Goal: Information Seeking & Learning: Understand process/instructions

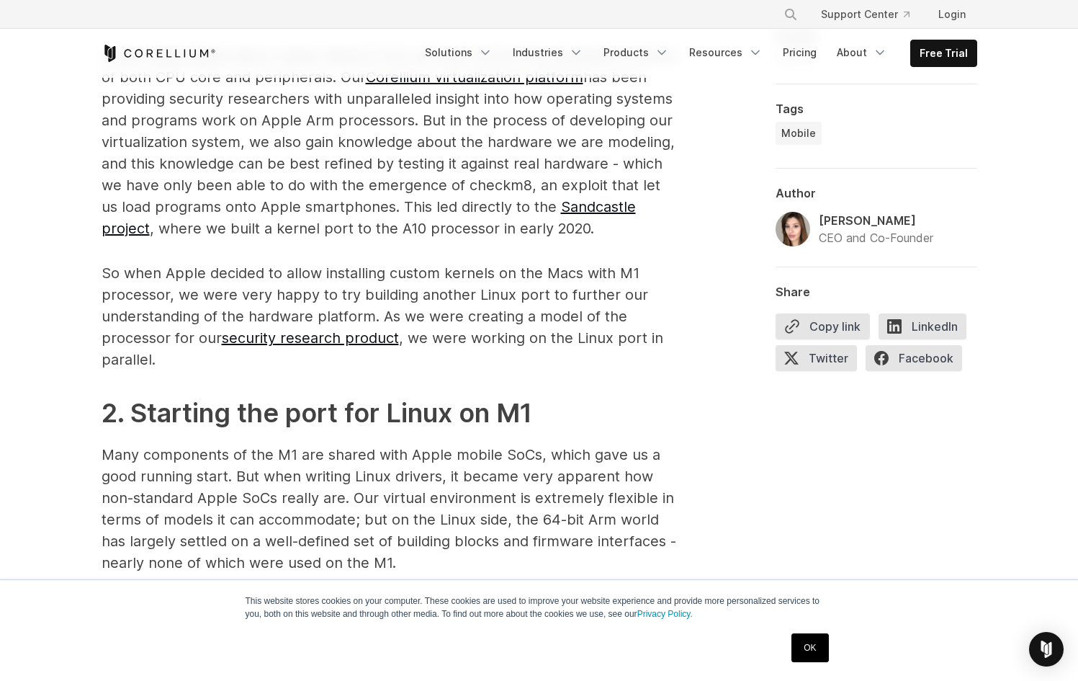
scroll to position [1304, 0]
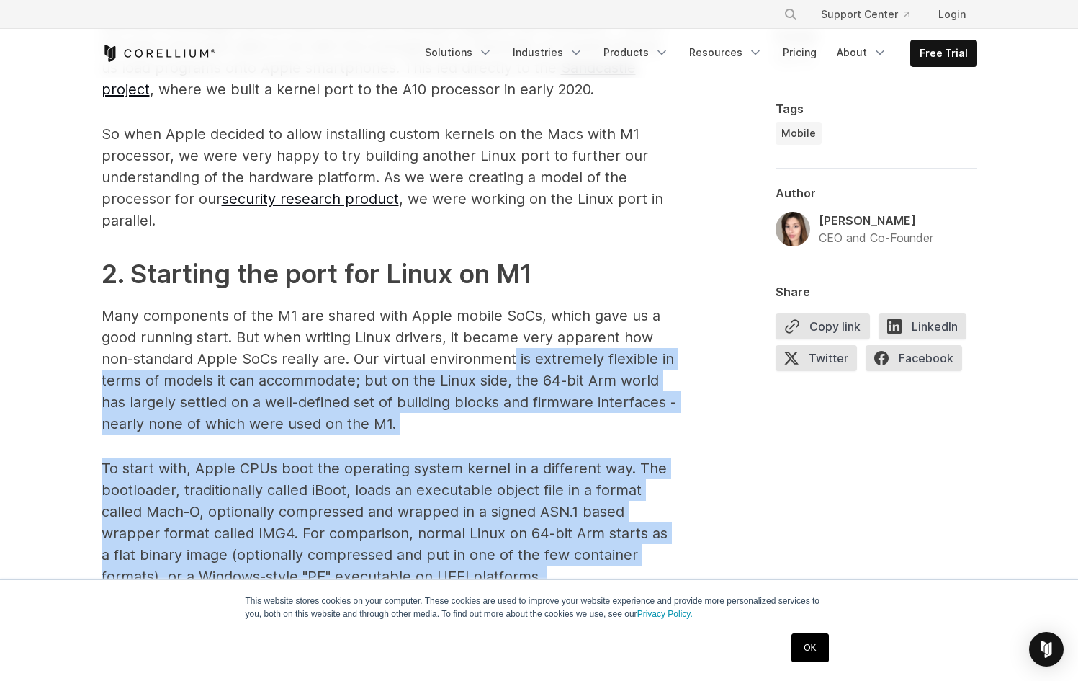
drag, startPoint x: 565, startPoint y: 413, endPoint x: 691, endPoint y: 480, distance: 143.1
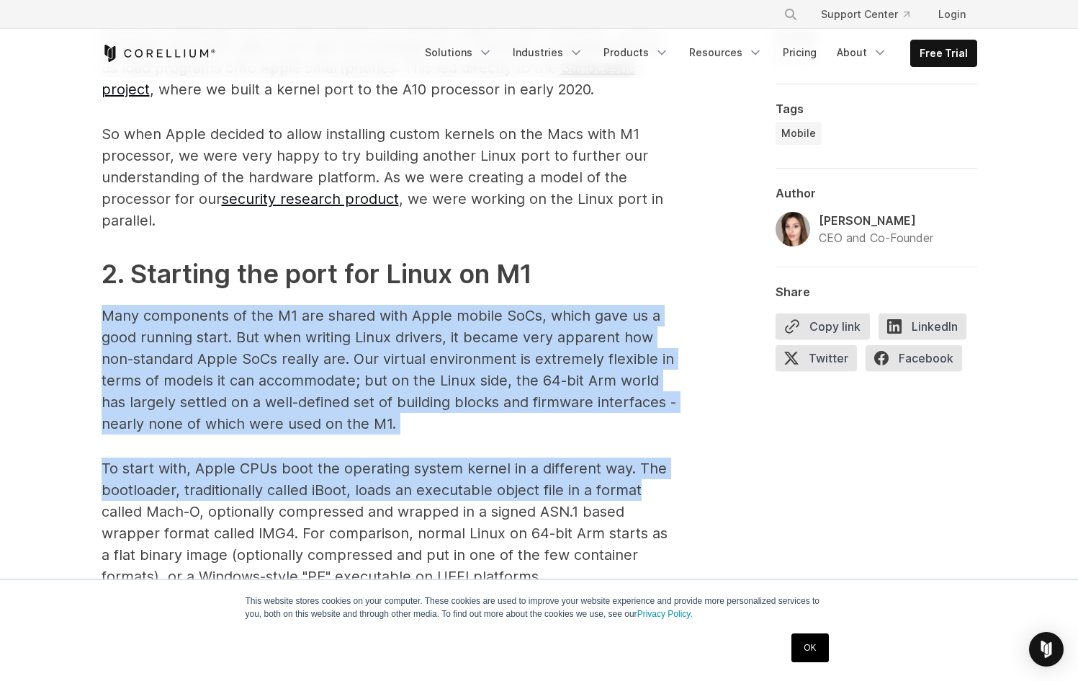
drag, startPoint x: 632, startPoint y: 462, endPoint x: 430, endPoint y: 300, distance: 259.3
click at [477, 334] on p "Many components of the M1 are shared with Apple mobile SoCs, which gave us a go…" at bounding box center [390, 370] width 576 height 130
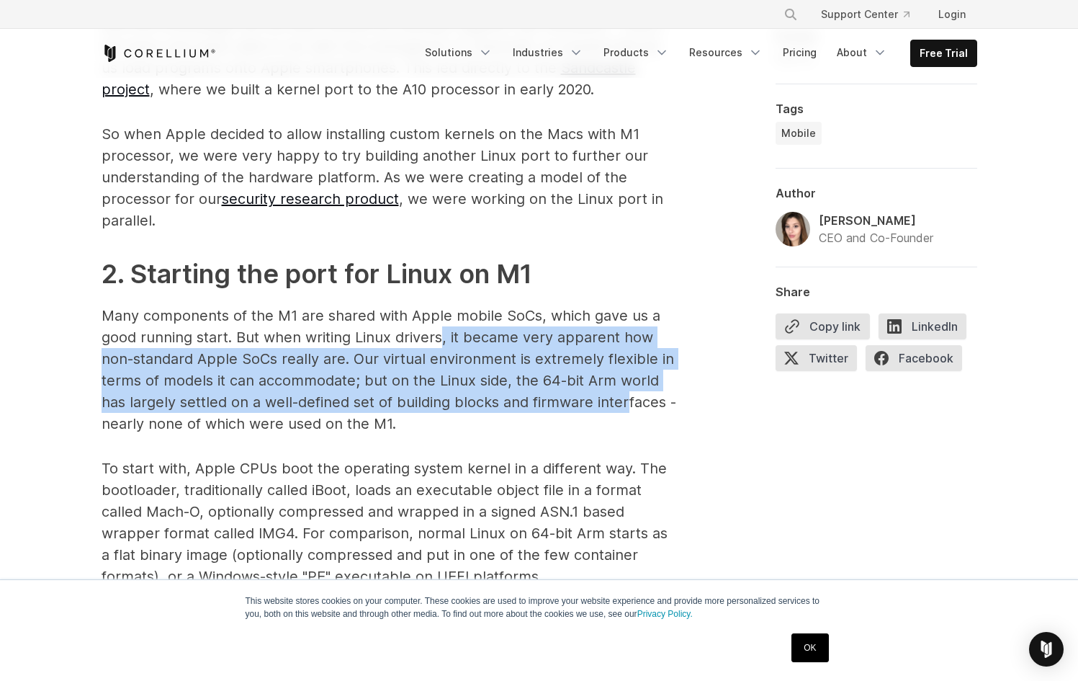
drag, startPoint x: 441, startPoint y: 336, endPoint x: 627, endPoint y: 408, distance: 200.2
click at [627, 408] on p "Many components of the M1 are shared with Apple mobile SoCs, which gave us a go…" at bounding box center [390, 370] width 576 height 130
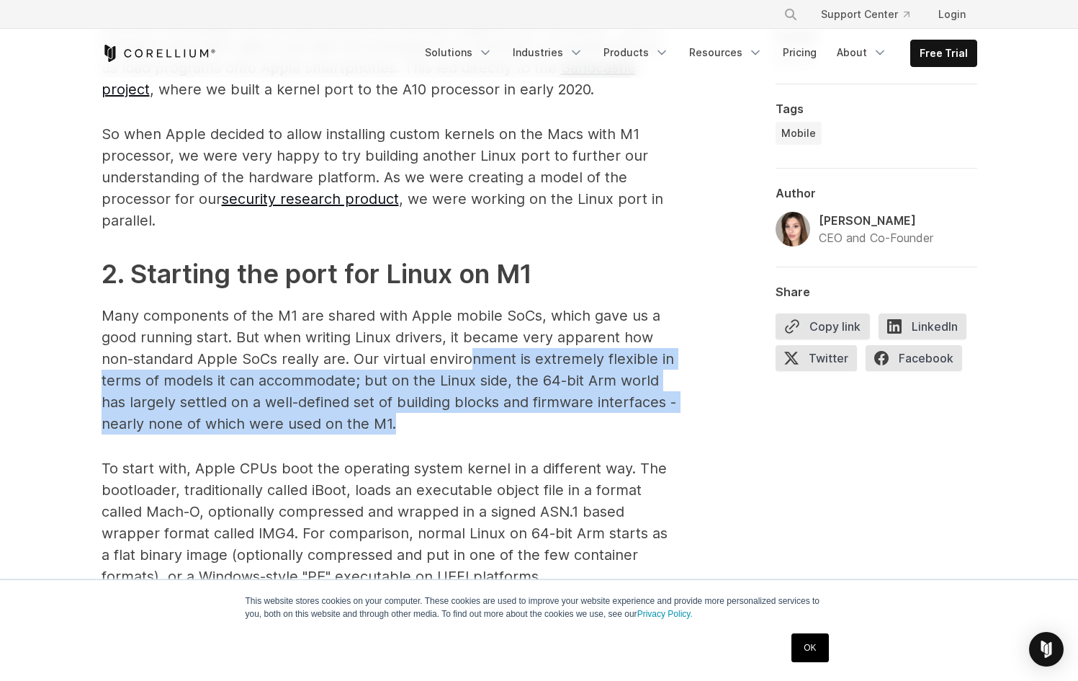
drag, startPoint x: 586, startPoint y: 421, endPoint x: 451, endPoint y: 344, distance: 155.5
click at [451, 344] on p "Many components of the M1 are shared with Apple mobile SoCs, which gave us a go…" at bounding box center [390, 370] width 576 height 130
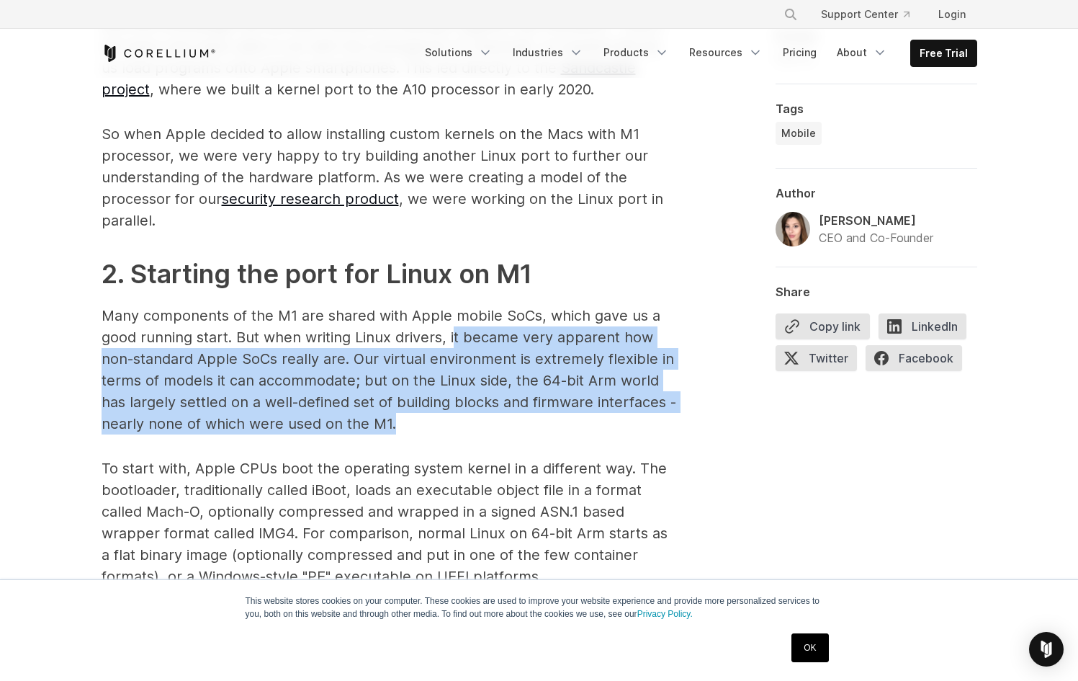
click at [485, 367] on p "Many components of the M1 are shared with Apple mobile SoCs, which gave us a go…" at bounding box center [390, 370] width 576 height 130
drag, startPoint x: 446, startPoint y: 370, endPoint x: 635, endPoint y: 447, distance: 203.9
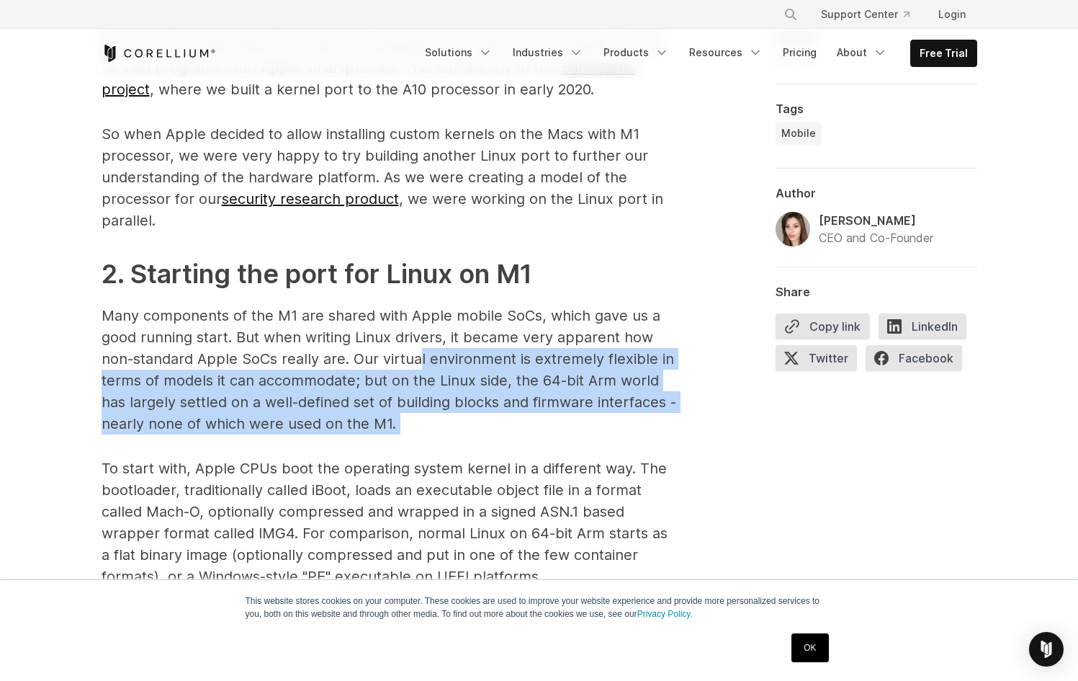
drag, startPoint x: 614, startPoint y: 436, endPoint x: 416, endPoint y: 353, distance: 214.7
click at [440, 374] on p "Many components of the M1 are shared with Apple mobile SoCs, which gave us a go…" at bounding box center [390, 370] width 576 height 130
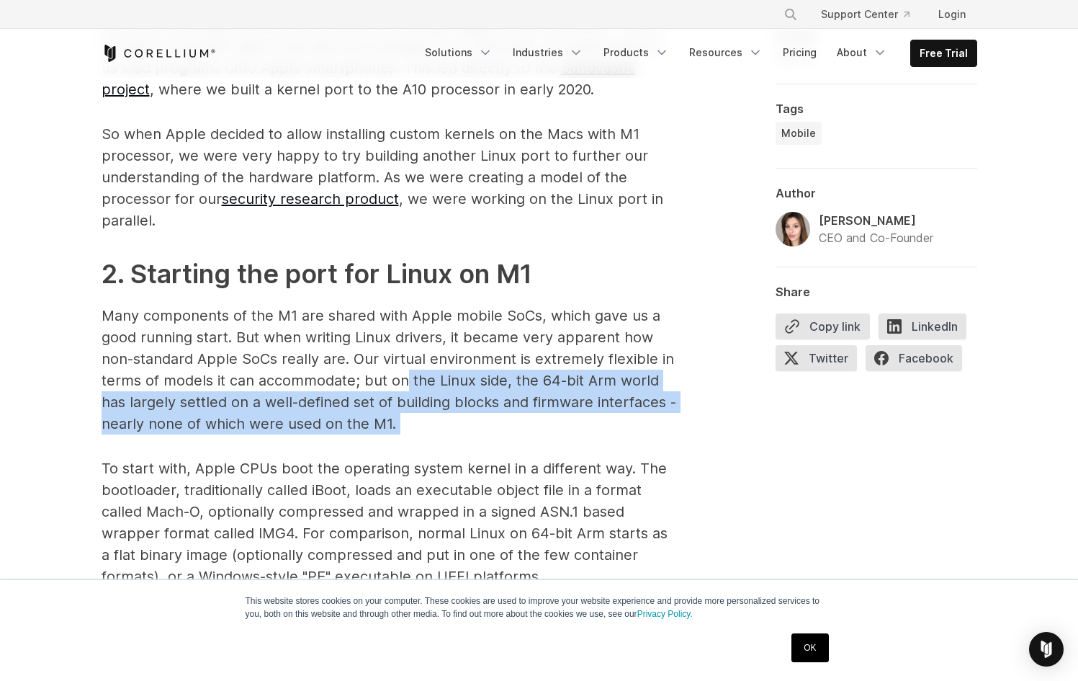
drag, startPoint x: 407, startPoint y: 370, endPoint x: 658, endPoint y: 466, distance: 268.6
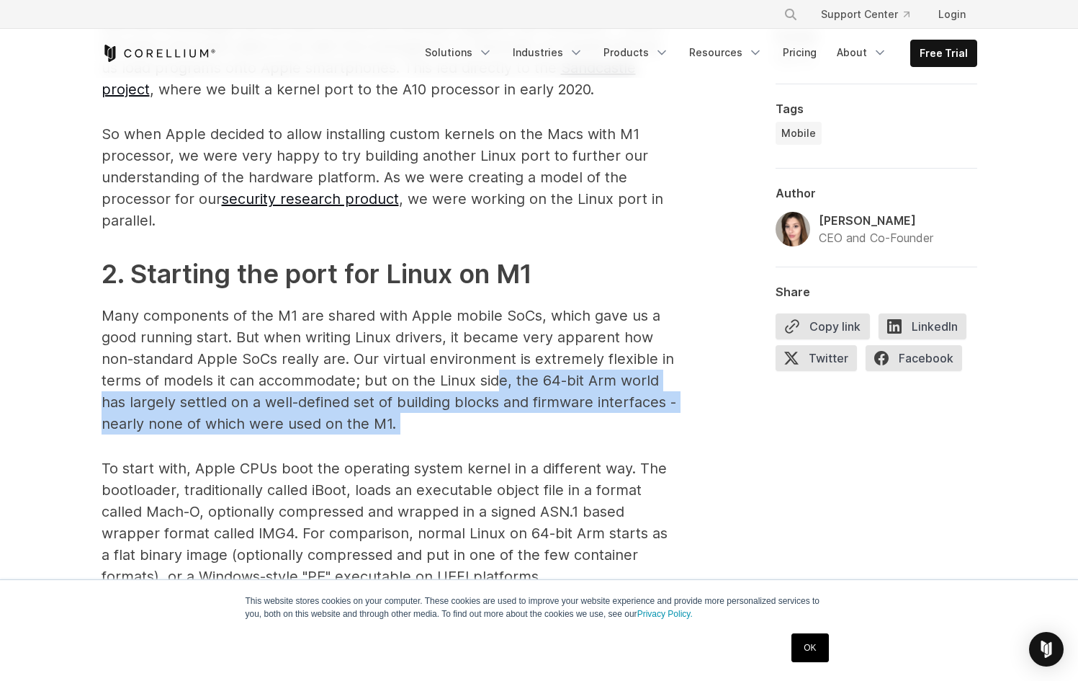
click at [518, 405] on p "Many components of the M1 are shared with Apple mobile SoCs, which gave us a go…" at bounding box center [390, 370] width 576 height 130
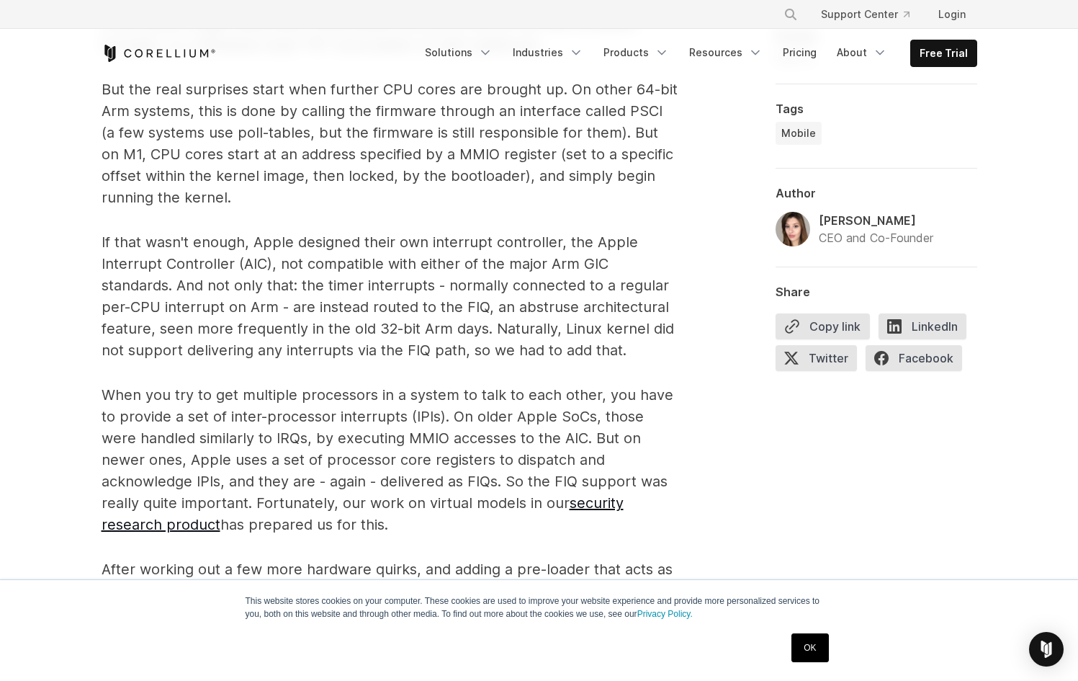
scroll to position [1866, 0]
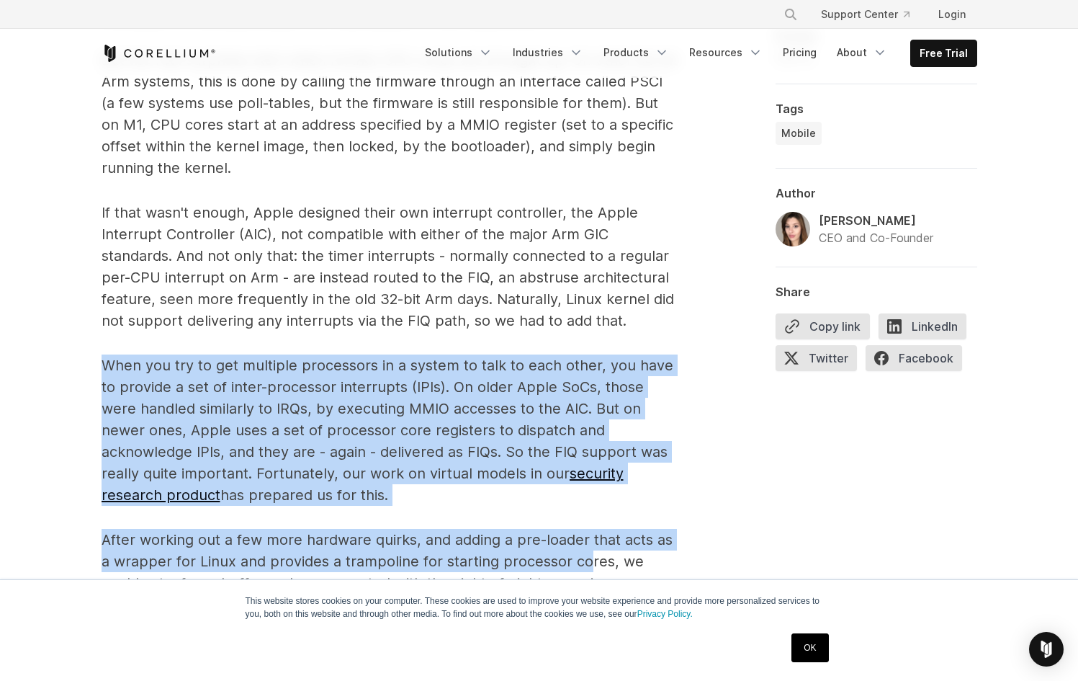
drag, startPoint x: 467, startPoint y: 354, endPoint x: 583, endPoint y: 555, distance: 232.7
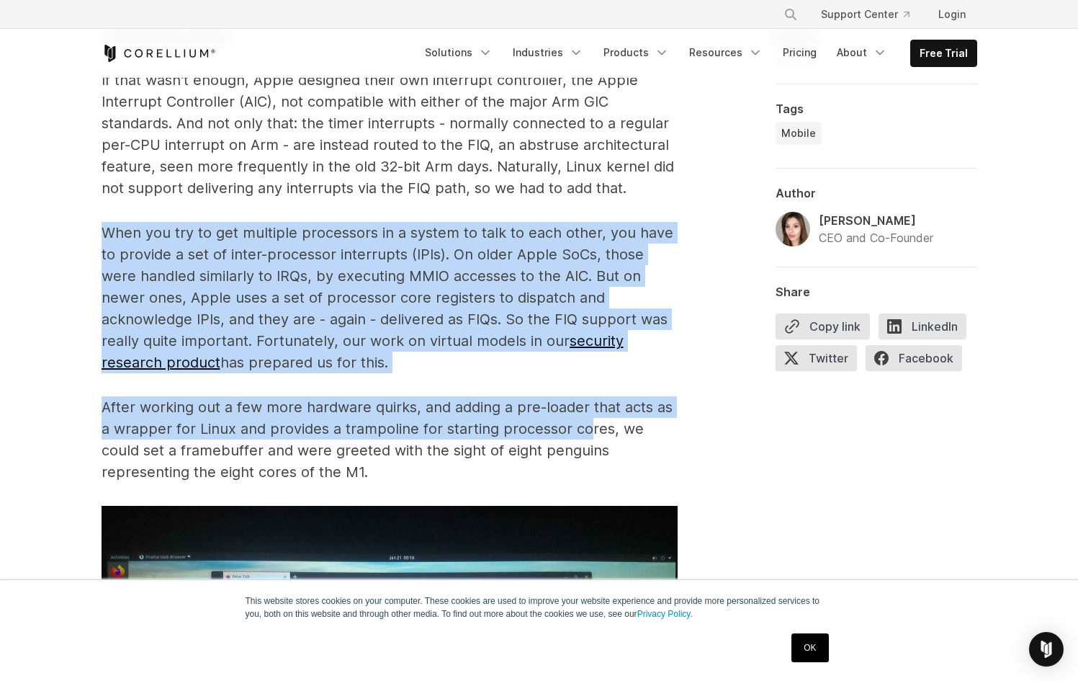
scroll to position [2119, 0]
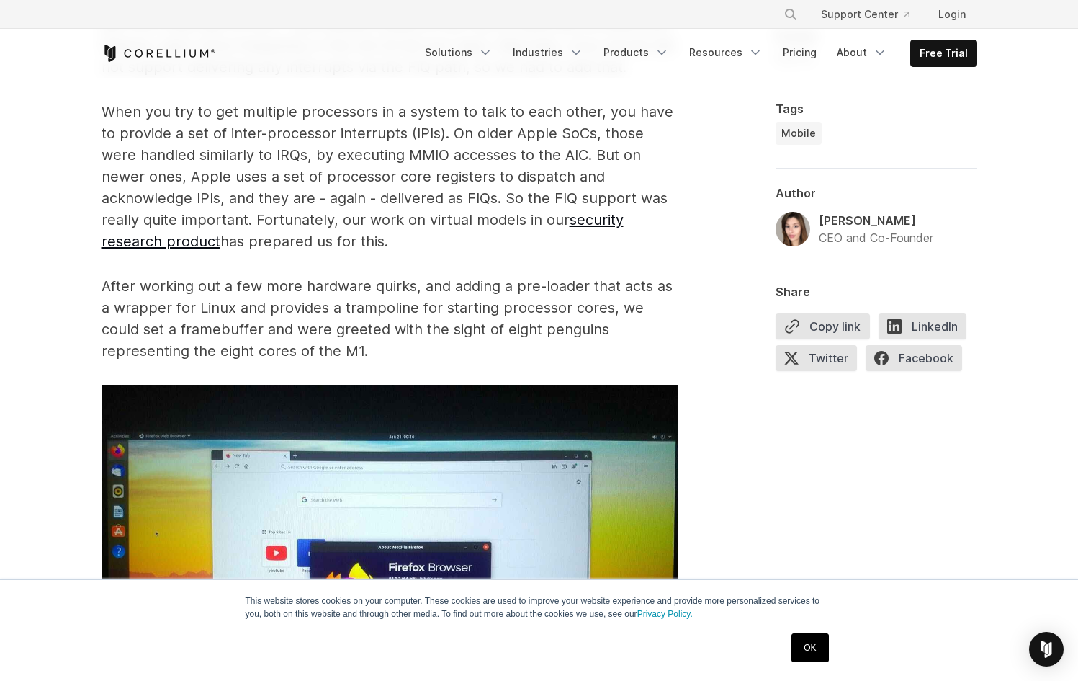
click at [475, 346] on p "After working out a few more hardware quirks, and adding a pre-loader that acts…" at bounding box center [390, 318] width 576 height 86
drag, startPoint x: 473, startPoint y: 339, endPoint x: 305, endPoint y: 227, distance: 202.0
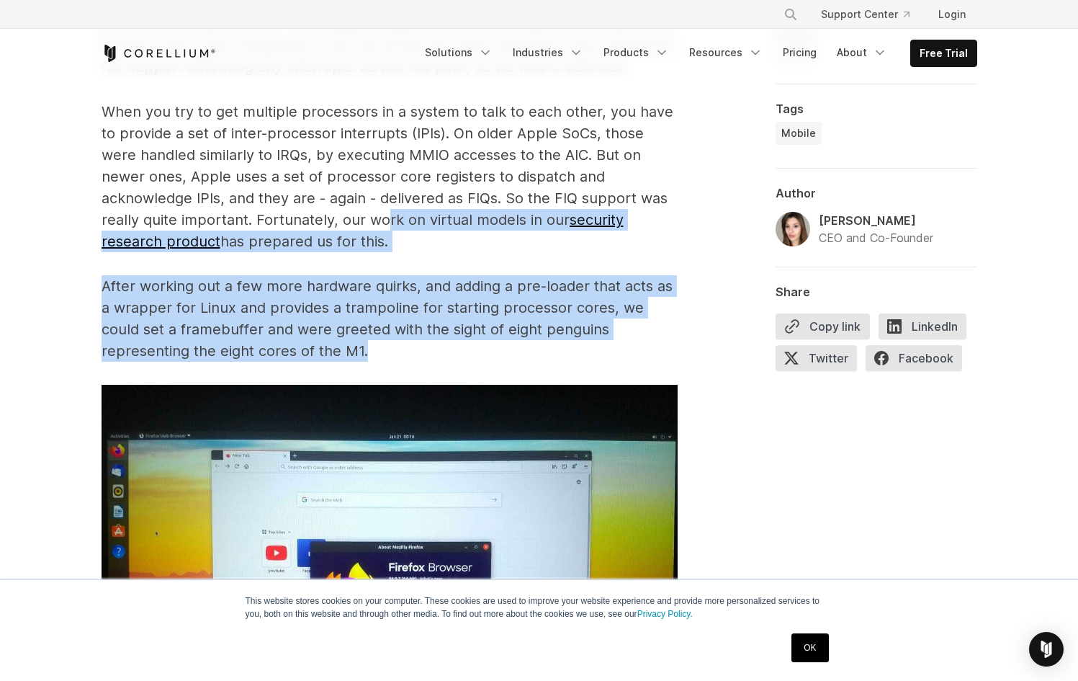
click at [362, 278] on p "After working out a few more hardware quirks, and adding a pre-loader that acts…" at bounding box center [390, 318] width 576 height 86
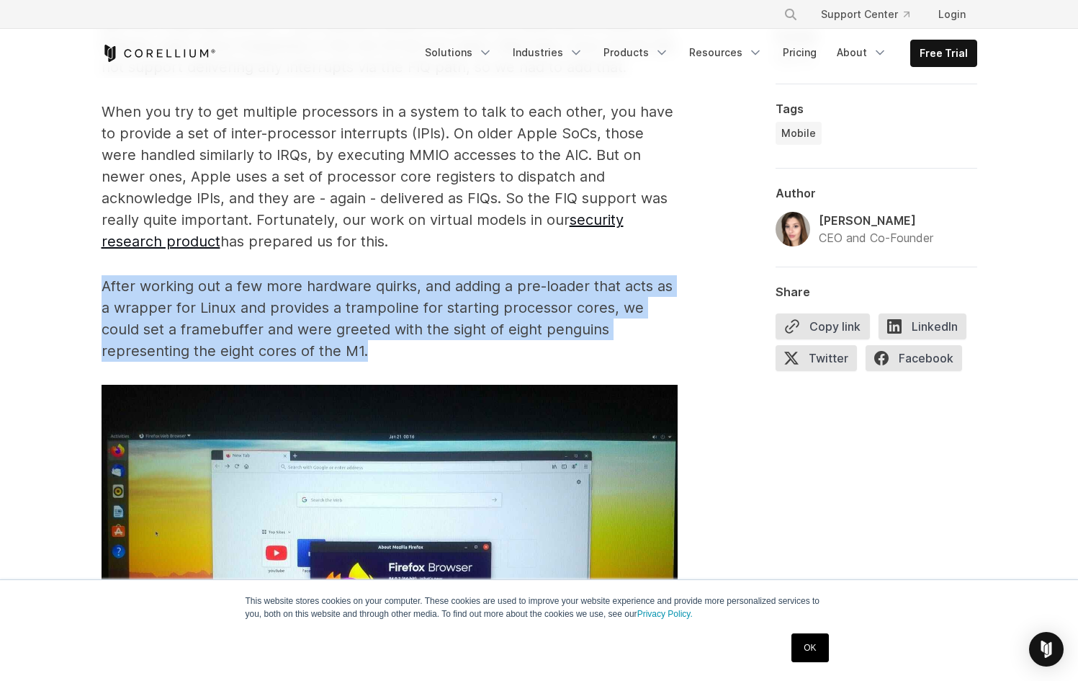
drag, startPoint x: 312, startPoint y: 282, endPoint x: 539, endPoint y: 352, distance: 237.6
click at [539, 352] on p "After working out a few more hardware quirks, and adding a pre-loader that acts…" at bounding box center [390, 318] width 576 height 86
drag, startPoint x: 506, startPoint y: 341, endPoint x: 339, endPoint y: 249, distance: 190.2
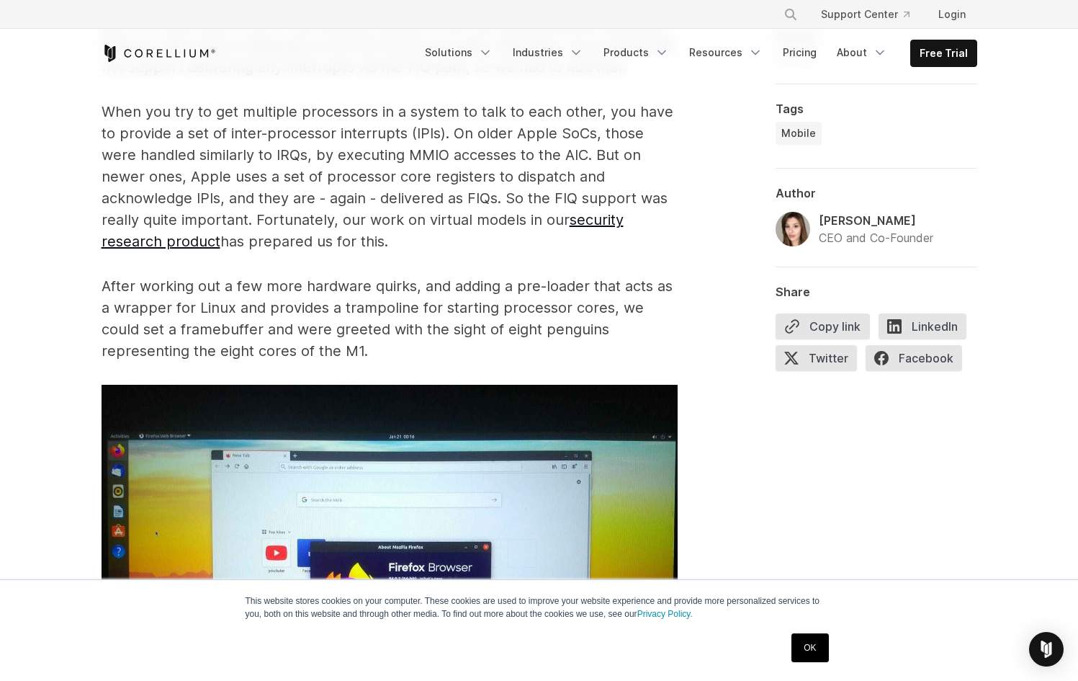
click at [394, 291] on p "After working out a few more hardware quirks, and adding a pre-loader that acts…" at bounding box center [390, 318] width 576 height 86
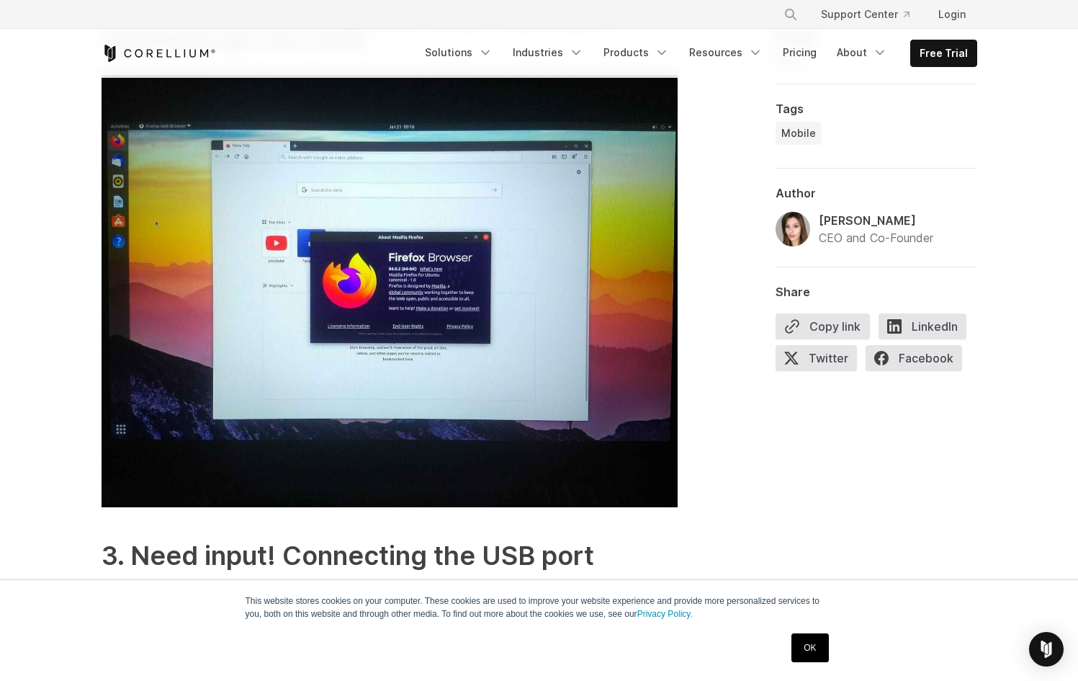
scroll to position [2603, 0]
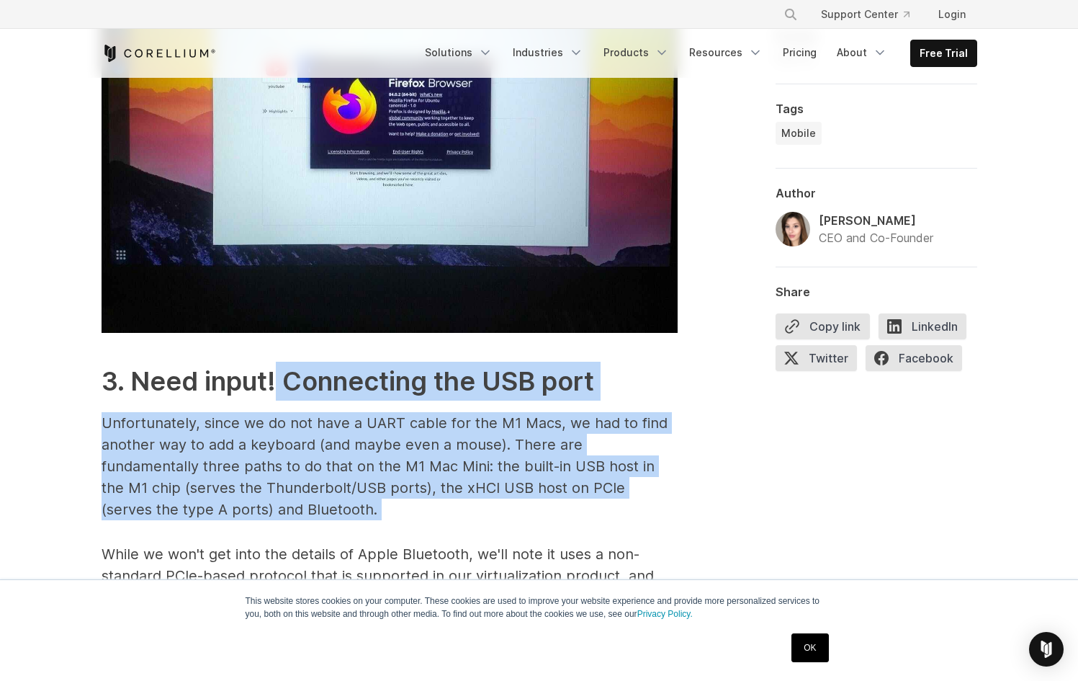
drag, startPoint x: 282, startPoint y: 373, endPoint x: 648, endPoint y: 531, distance: 398.5
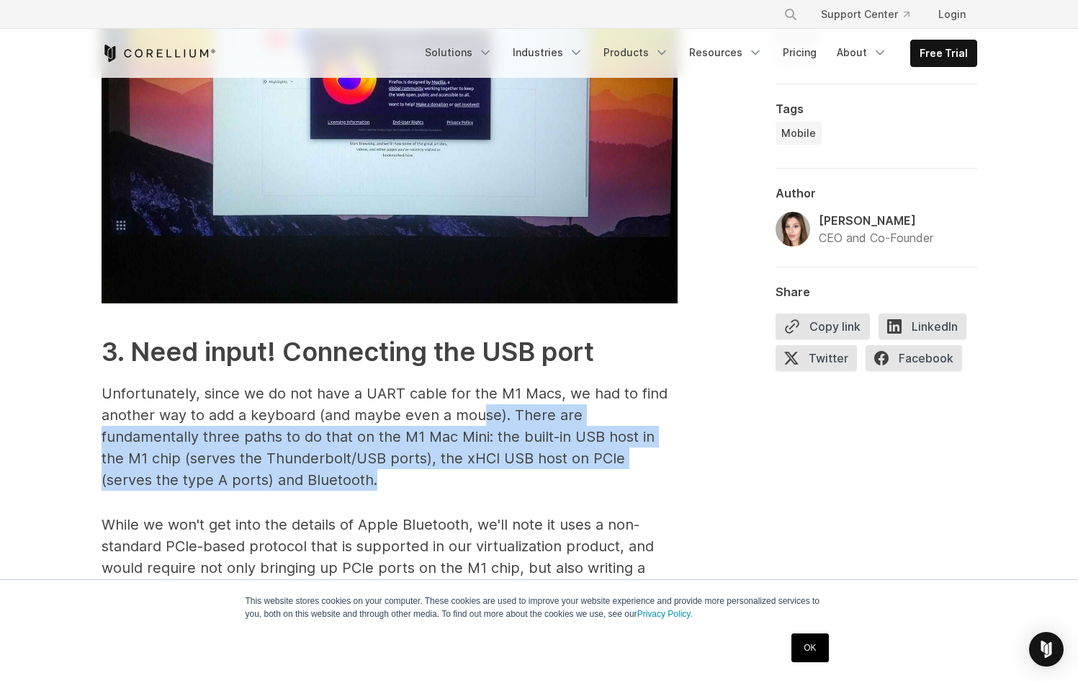
drag, startPoint x: 491, startPoint y: 430, endPoint x: 600, endPoint y: 490, distance: 124.7
click at [600, 490] on p "Unfortunately, since we do not have a UART cable for the M1 Macs, we had to fin…" at bounding box center [390, 436] width 576 height 108
click at [591, 489] on p "Unfortunately, since we do not have a UART cable for the M1 Macs, we had to fin…" at bounding box center [390, 436] width 576 height 108
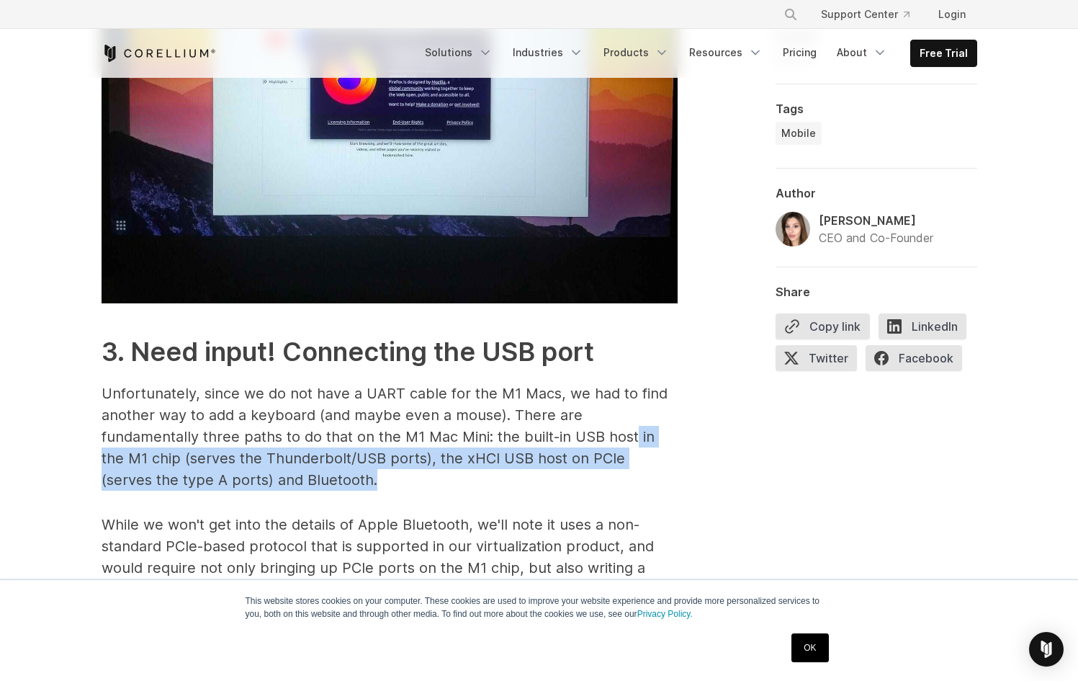
drag, startPoint x: 591, startPoint y: 489, endPoint x: 530, endPoint y: 423, distance: 90.2
click at [531, 424] on p "Unfortunately, since we do not have a UART cable for the M1 Macs, we had to fin…" at bounding box center [390, 436] width 576 height 108
click at [532, 425] on p "Unfortunately, since we do not have a UART cable for the M1 Macs, we had to fin…" at bounding box center [390, 436] width 576 height 108
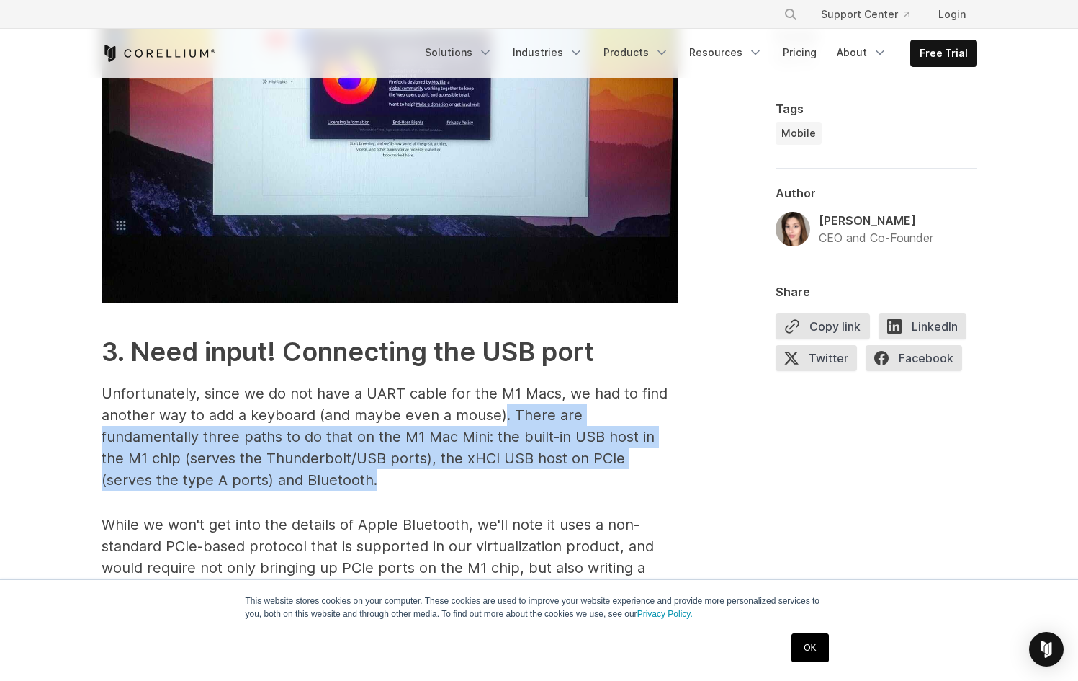
drag, startPoint x: 519, startPoint y: 421, endPoint x: 651, endPoint y: 480, distance: 144.2
click at [651, 480] on p "Unfortunately, since we do not have a UART cable for the M1 Macs, we had to fin…" at bounding box center [390, 436] width 576 height 108
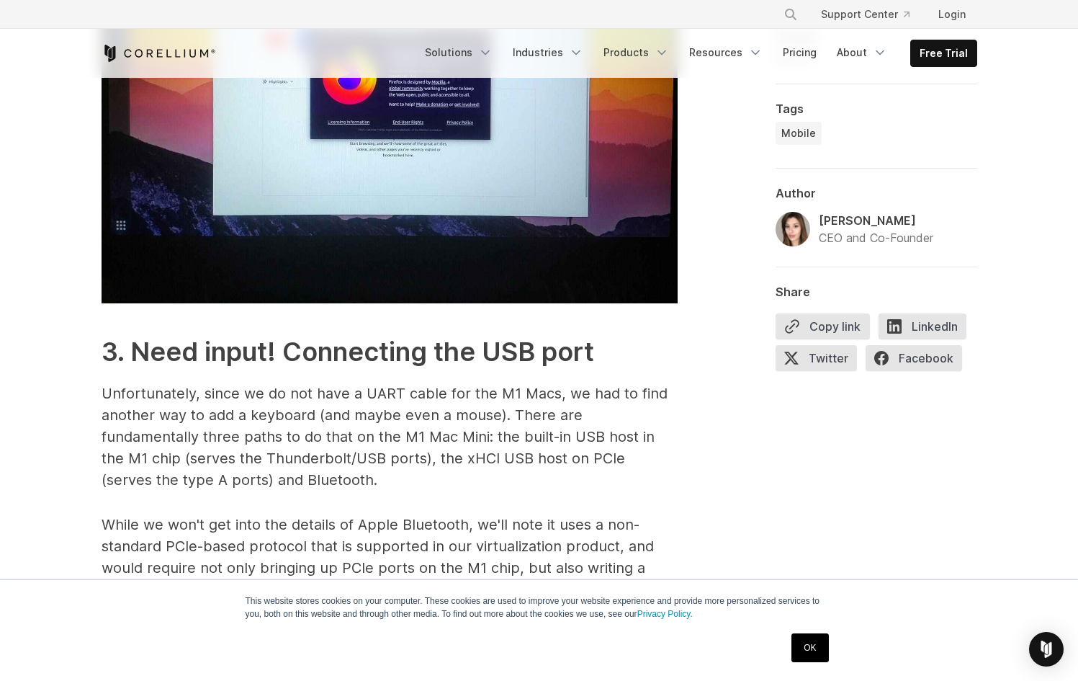
click at [645, 478] on p "Unfortunately, since we do not have a UART cable for the M1 Macs, we had to fin…" at bounding box center [390, 436] width 576 height 108
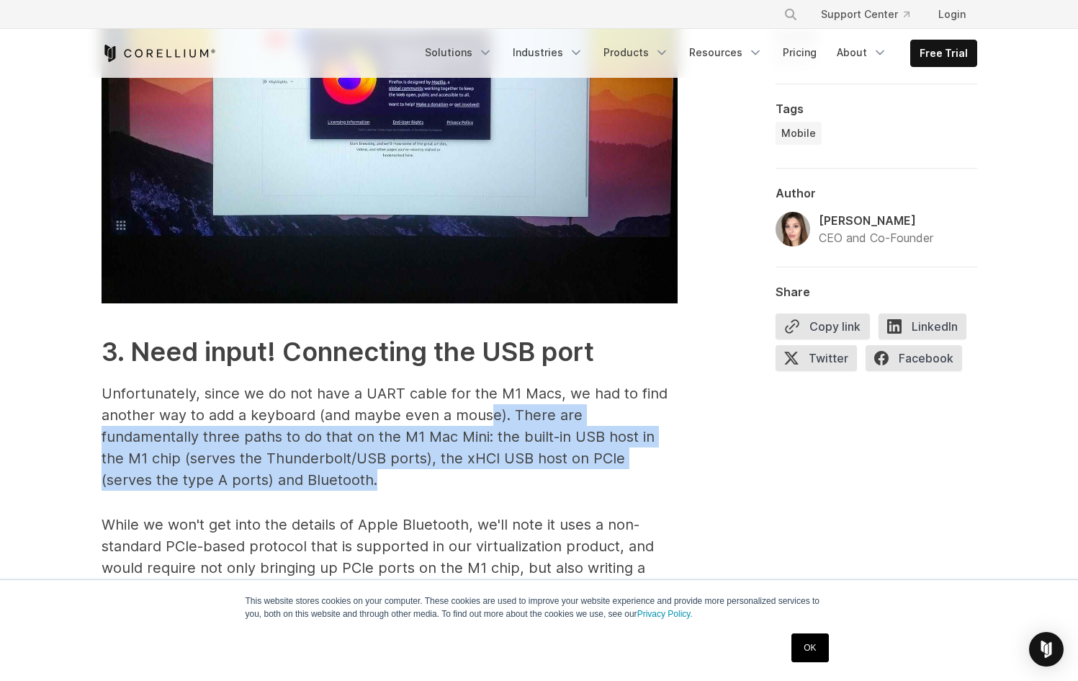
drag, startPoint x: 616, startPoint y: 465, endPoint x: 478, endPoint y: 403, distance: 150.9
click at [488, 406] on p "Unfortunately, since we do not have a UART cable for the M1 Macs, we had to fin…" at bounding box center [390, 436] width 576 height 108
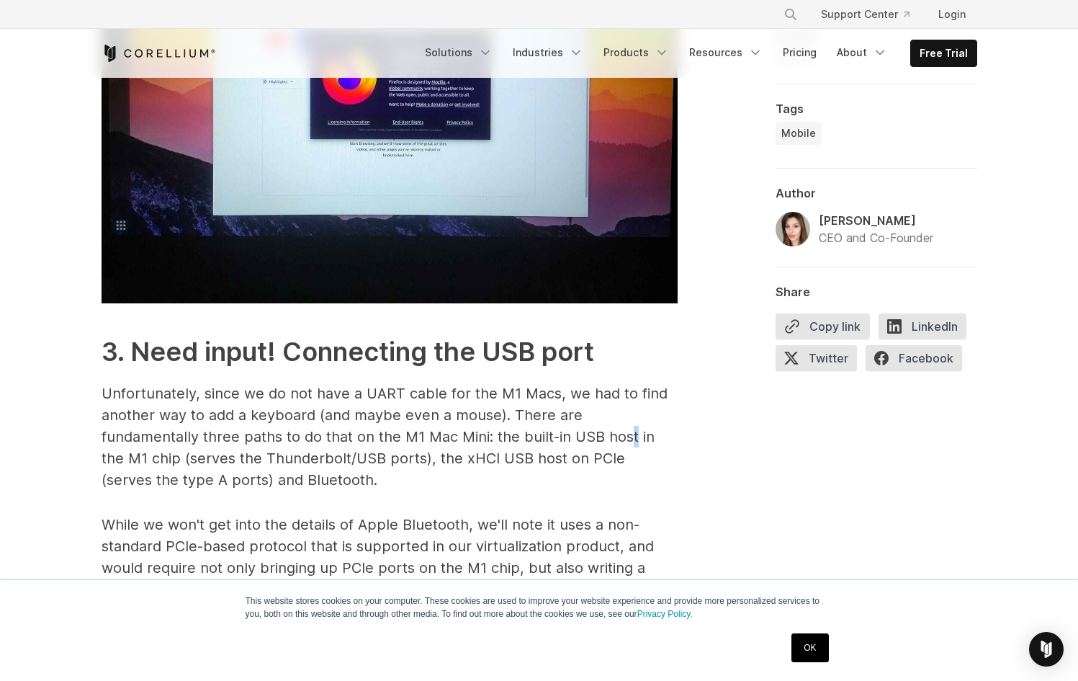
click at [534, 441] on p "Unfortunately, since we do not have a UART cable for the M1 Macs, we had to fin…" at bounding box center [390, 436] width 576 height 108
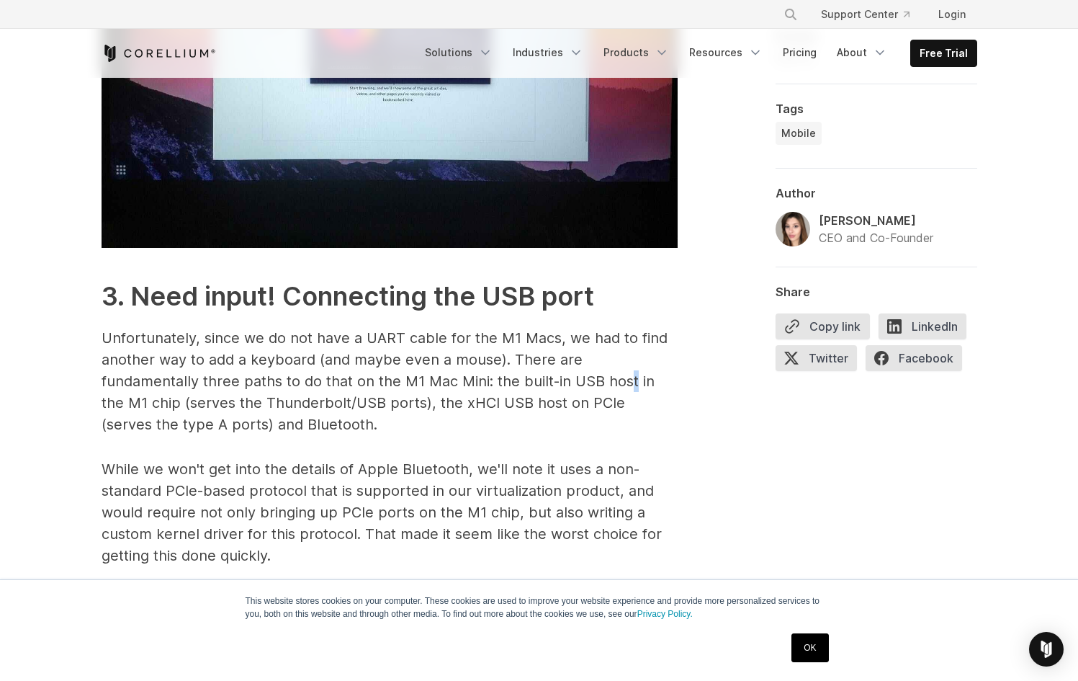
scroll to position [2718, 0]
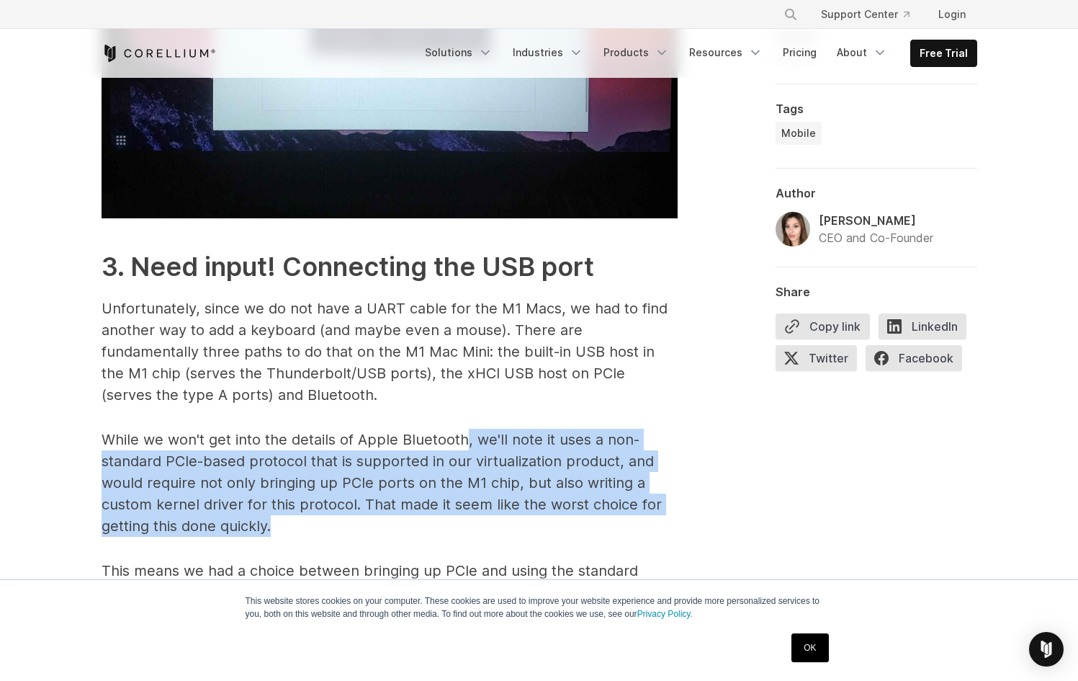
drag, startPoint x: 523, startPoint y: 506, endPoint x: 542, endPoint y: 515, distance: 21.3
click at [541, 517] on p "While we won't get into the details of Apple Bluetooth, we'll note it uses a no…" at bounding box center [390, 483] width 576 height 108
click at [543, 515] on p "While we won't get into the details of Apple Bluetooth, we'll note it uses a no…" at bounding box center [390, 483] width 576 height 108
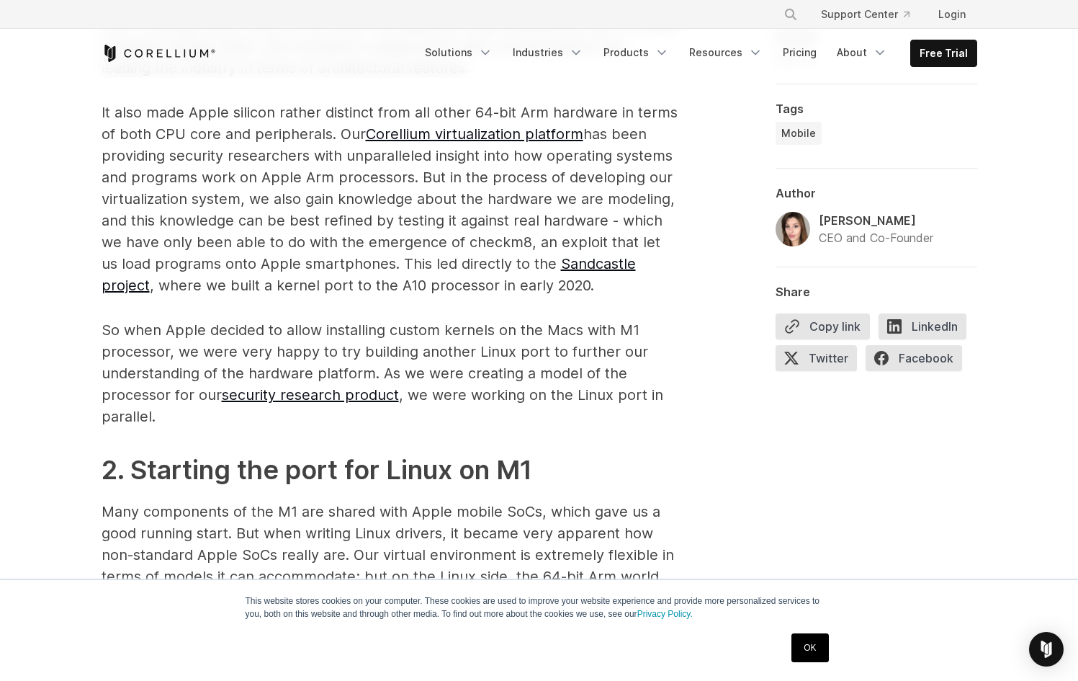
scroll to position [0, 0]
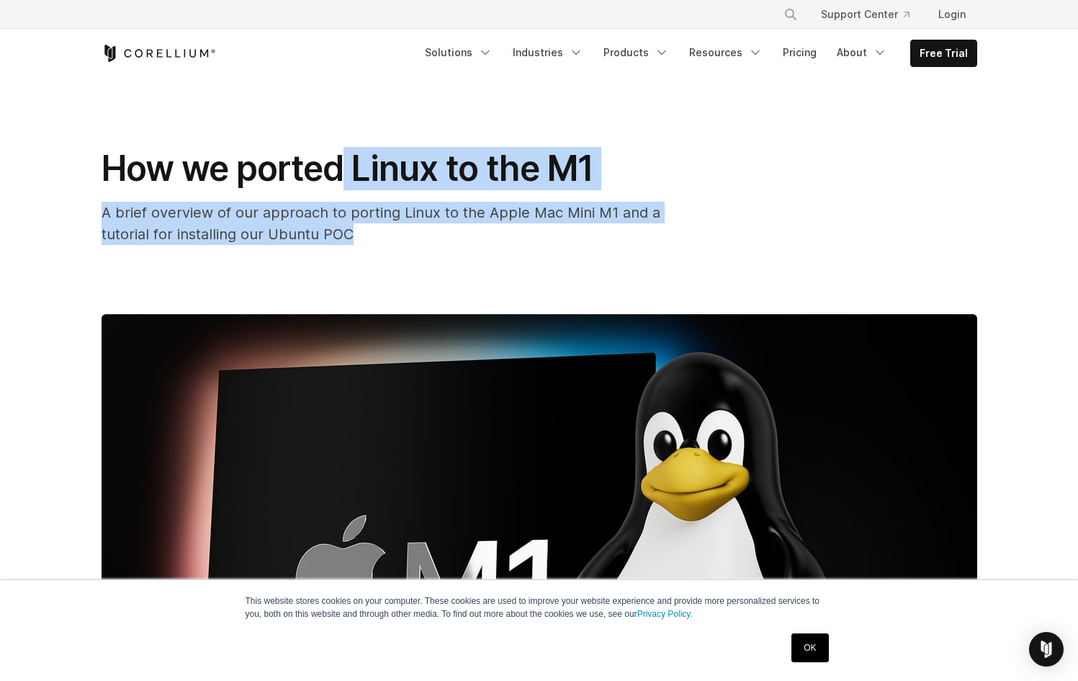
drag, startPoint x: 375, startPoint y: 196, endPoint x: 583, endPoint y: 260, distance: 217.1
click at [580, 259] on div "How we ported Linux to the M1 A brief overview of our approach to porting Linux…" at bounding box center [540, 477] width 922 height 798
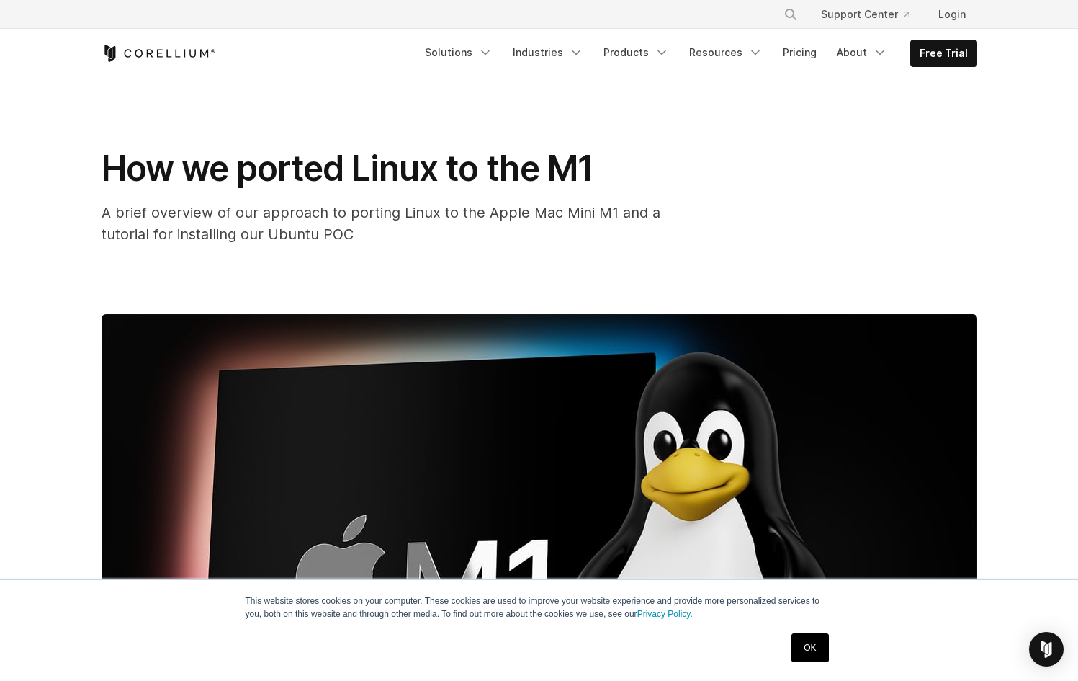
click at [581, 260] on div "How we ported Linux to the M1 A brief overview of our approach to porting Linux…" at bounding box center [540, 477] width 922 height 798
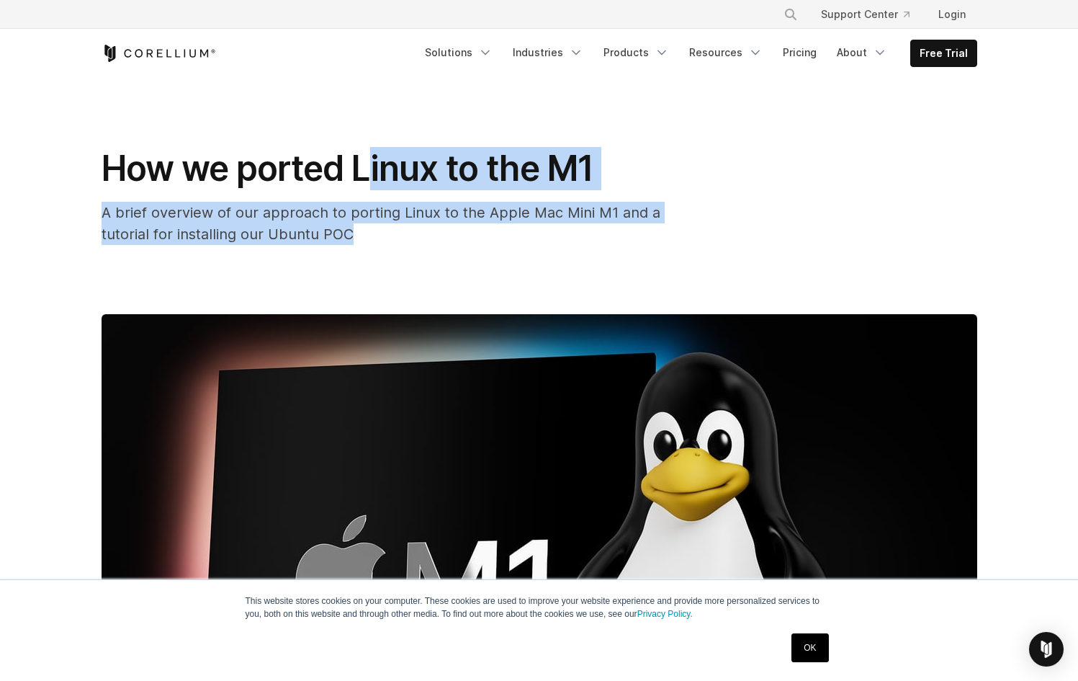
drag, startPoint x: 581, startPoint y: 260, endPoint x: 321, endPoint y: 147, distance: 282.9
click at [326, 148] on div "How we ported Linux to the M1 A brief overview of our approach to porting Linux…" at bounding box center [540, 477] width 922 height 798
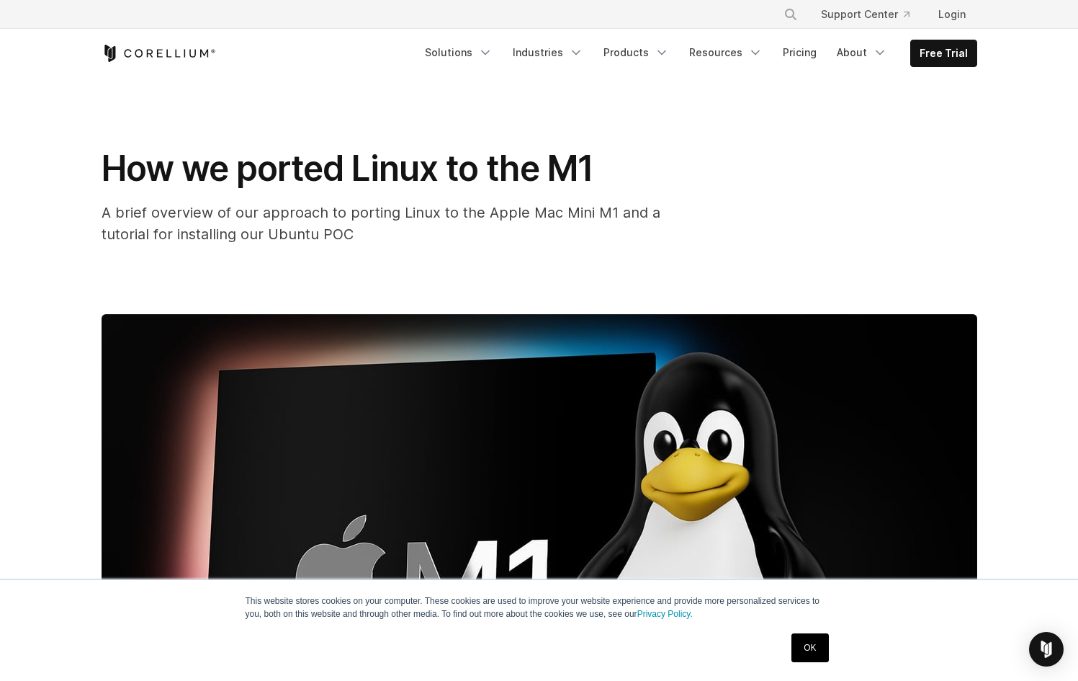
click at [394, 179] on span "How we ported Linux to the M1" at bounding box center [348, 168] width 492 height 42
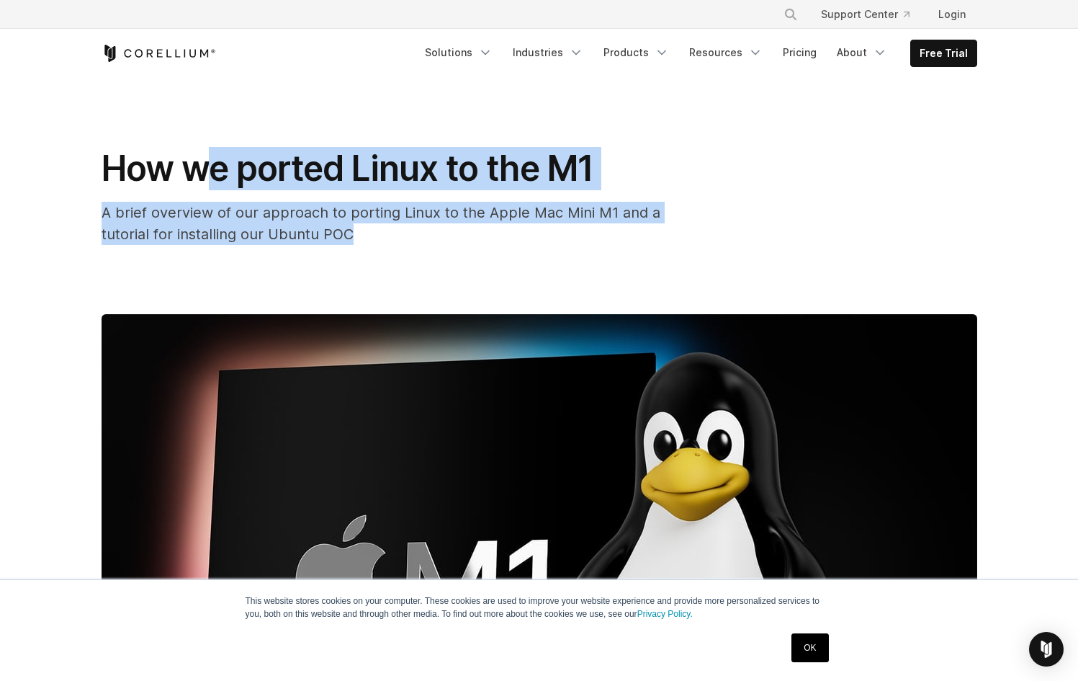
drag, startPoint x: 199, startPoint y: 158, endPoint x: 432, endPoint y: 246, distance: 249.4
click at [432, 246] on div "How we ported Linux to the M1 A brief overview of our approach to porting Linux…" at bounding box center [540, 477] width 922 height 798
click at [438, 247] on div "How we ported Linux to the M1 A brief overview of our approach to porting Linux…" at bounding box center [540, 477] width 922 height 798
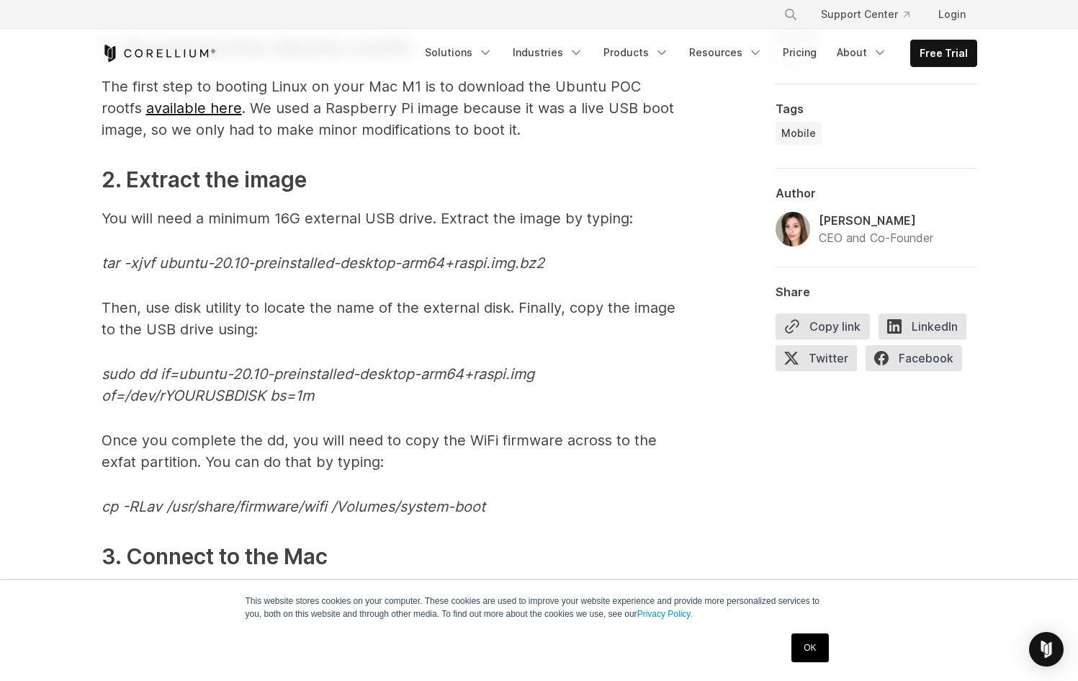
scroll to position [3715, 0]
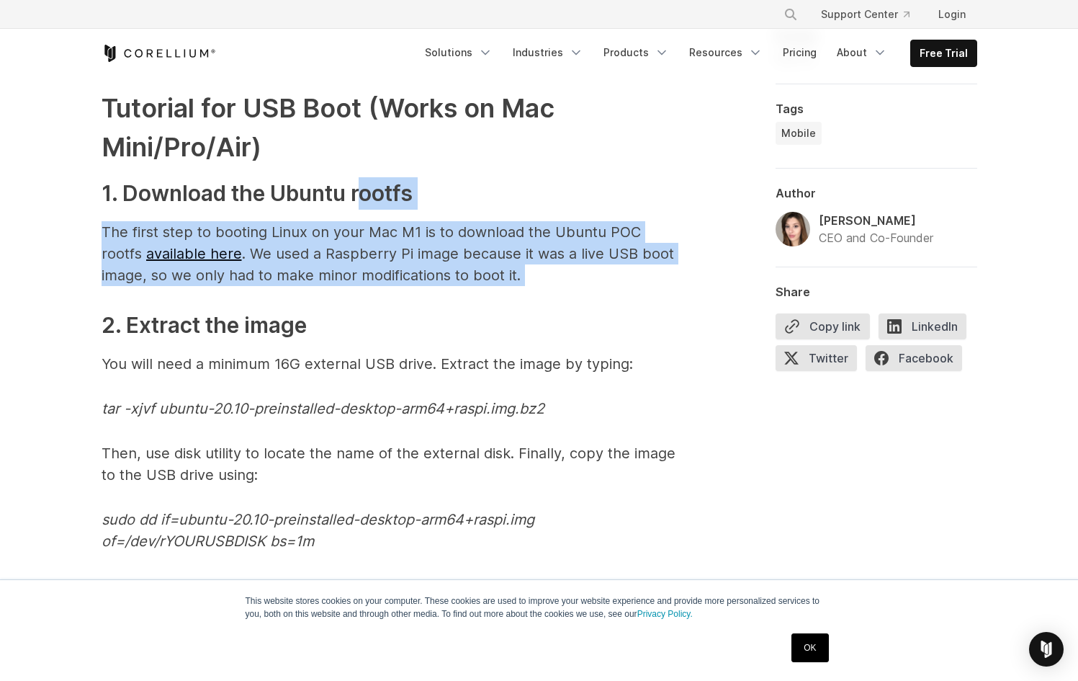
drag, startPoint x: 370, startPoint y: 195, endPoint x: 526, endPoint y: 307, distance: 191.5
click at [524, 307] on span "1. Apple special sauce: The M1 Processor When Apple released their desktop prod…" at bounding box center [390, 91] width 576 height 5860
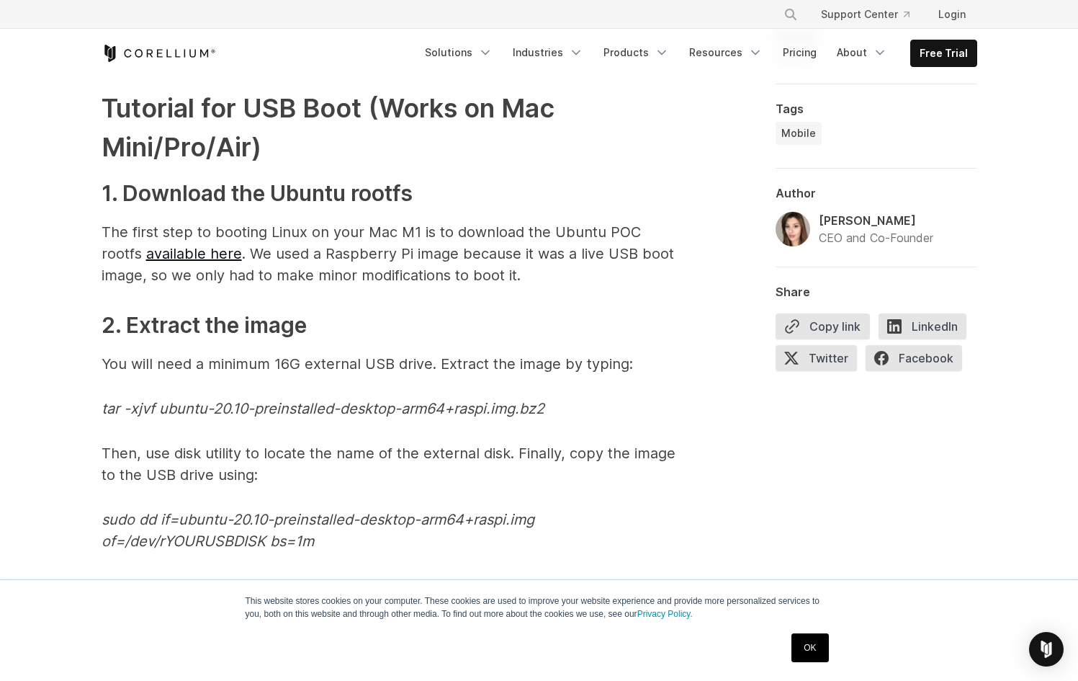
click at [523, 303] on span "1. Apple special sauce: The M1 Processor When Apple released their desktop prod…" at bounding box center [390, 91] width 576 height 5860
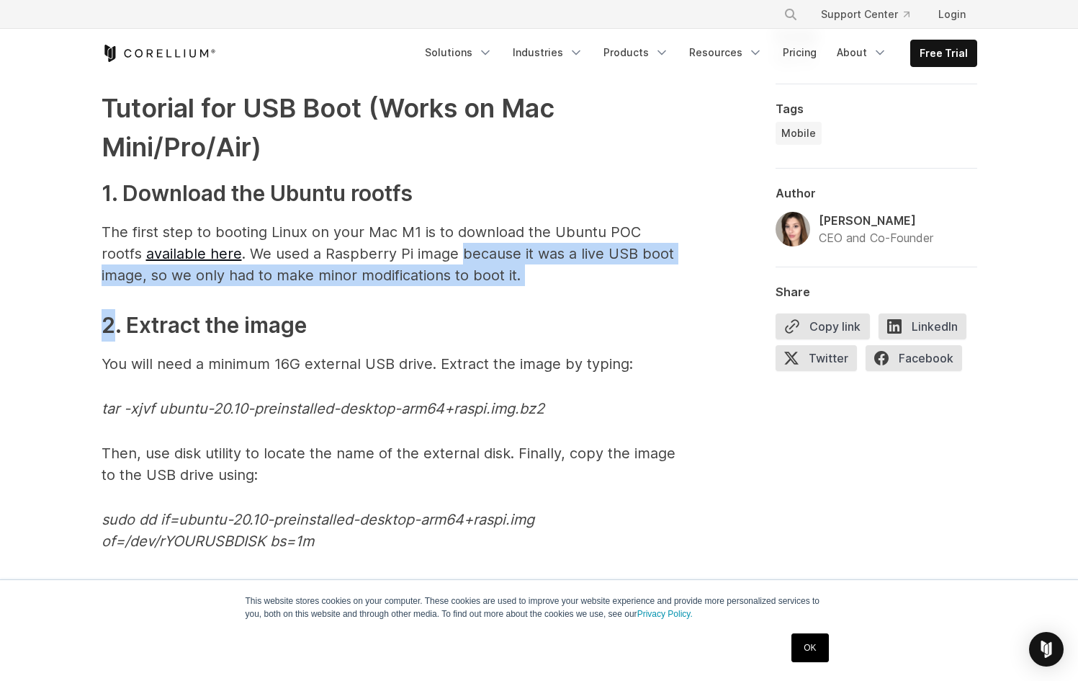
drag, startPoint x: 523, startPoint y: 303, endPoint x: 445, endPoint y: 218, distance: 114.7
click at [448, 220] on span "1. Apple special sauce: The M1 Processor When Apple released their desktop prod…" at bounding box center [390, 91] width 576 height 5860
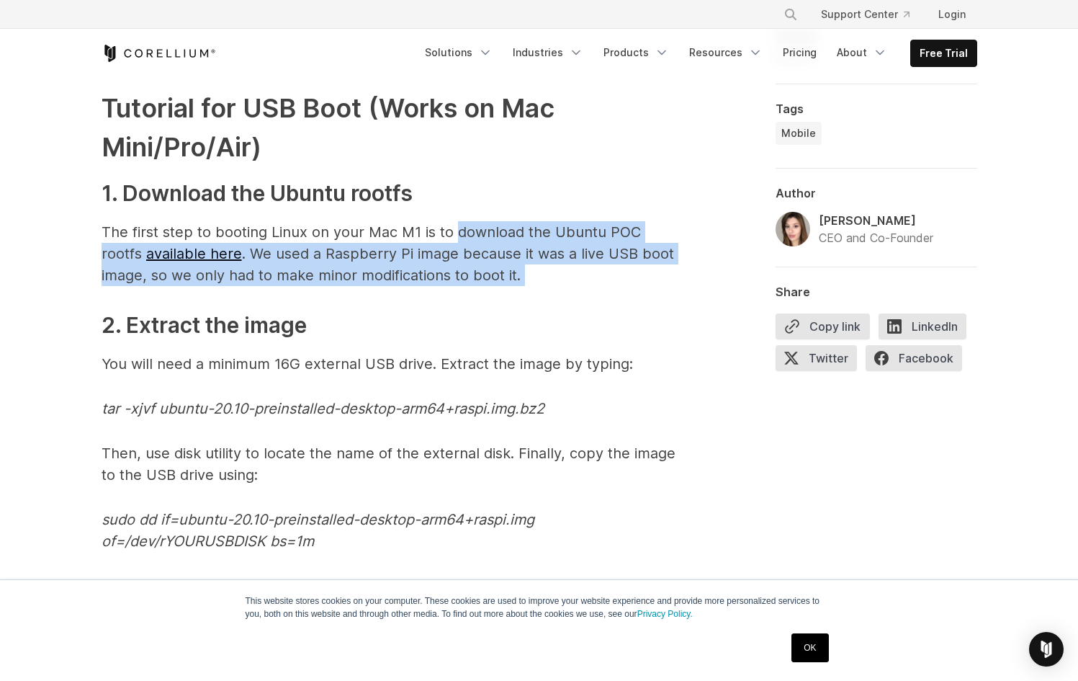
click at [499, 237] on p "The first step to booting Linux on your Mac M1 is to download the Ubuntu POC ro…" at bounding box center [390, 253] width 576 height 65
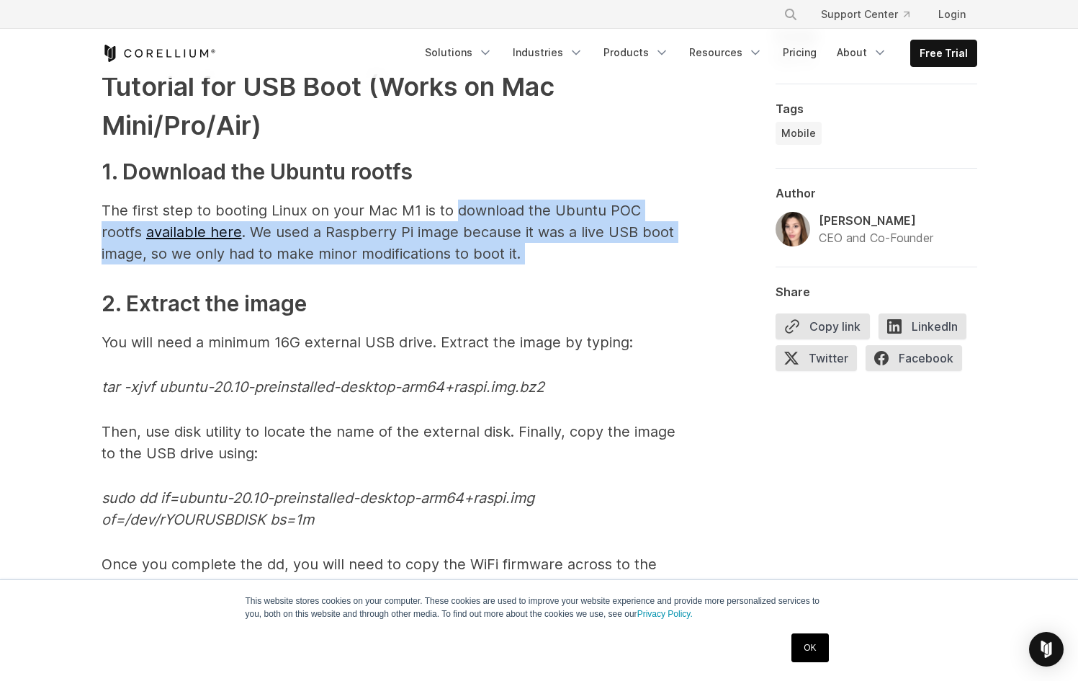
scroll to position [3782, 0]
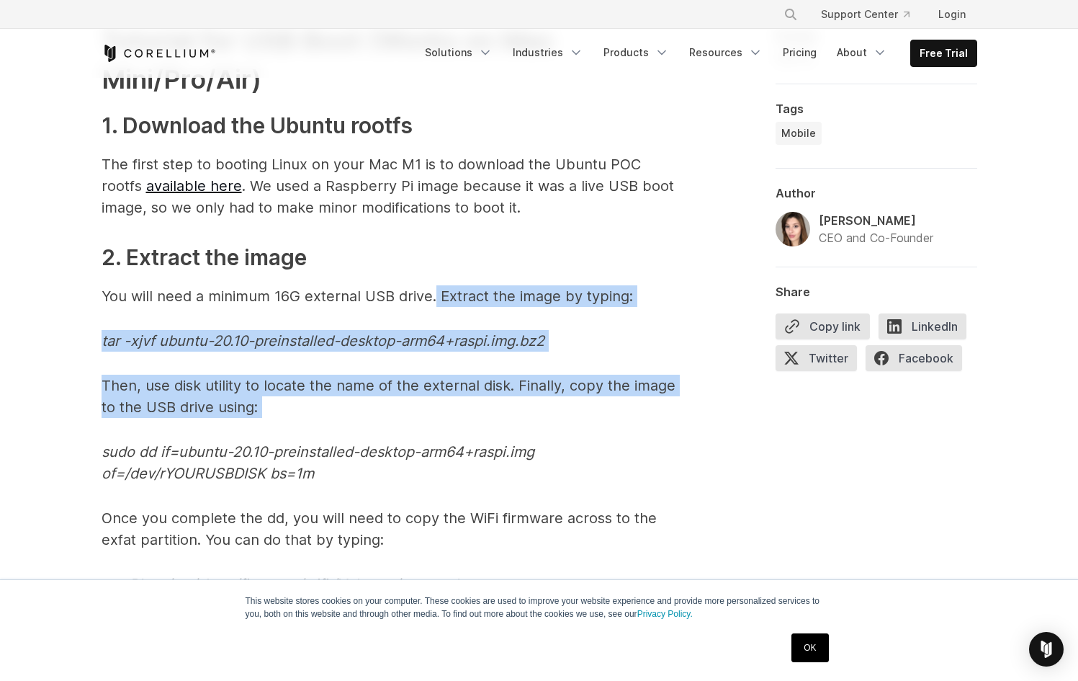
drag, startPoint x: 433, startPoint y: 289, endPoint x: 529, endPoint y: 441, distance: 180.0
click at [529, 441] on span "1. Apple special sauce: The M1 Processor When Apple released their desktop prod…" at bounding box center [390, 24] width 576 height 5860
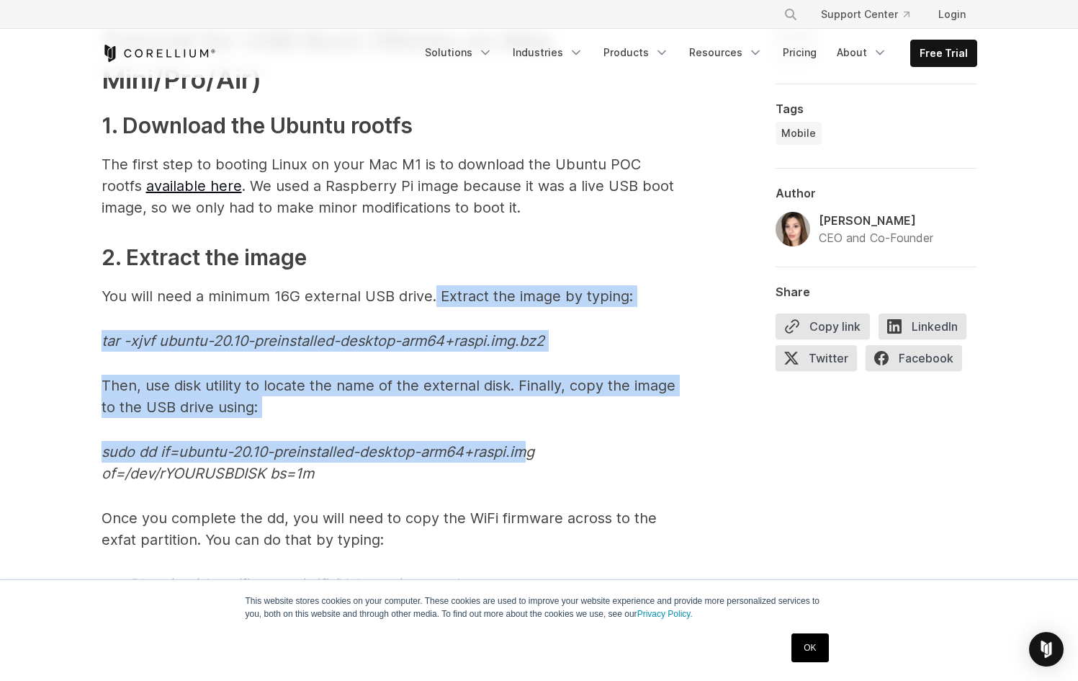
click at [531, 439] on span "1. Apple special sauce: The M1 Processor When Apple released their desktop prod…" at bounding box center [390, 24] width 576 height 5860
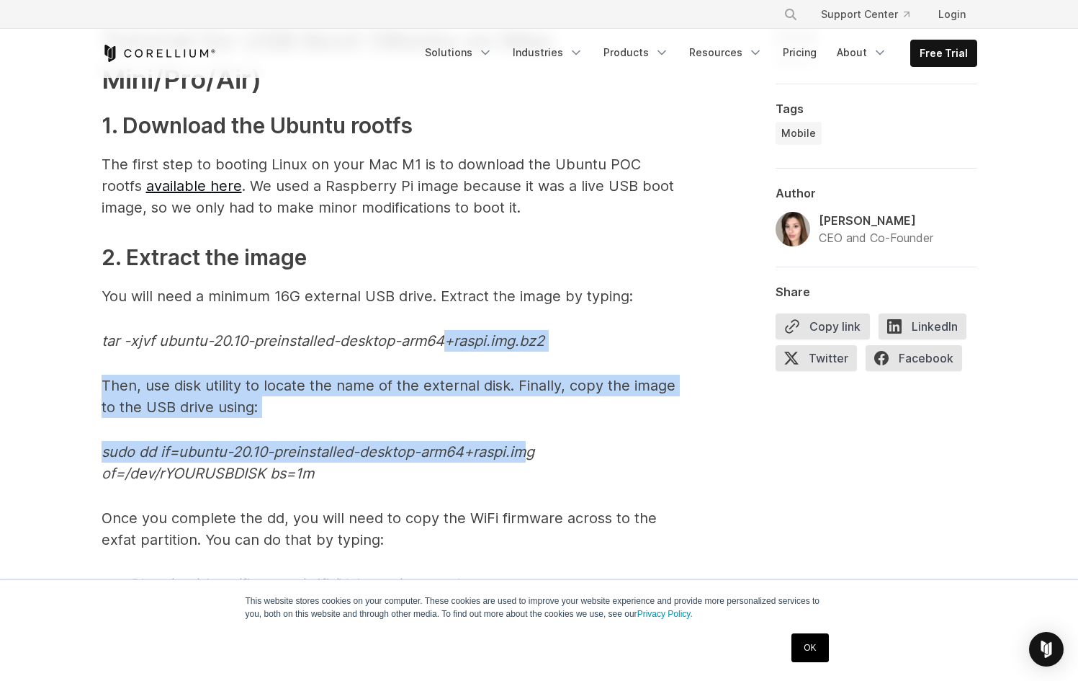
drag, startPoint x: 493, startPoint y: 406, endPoint x: 445, endPoint y: 331, distance: 88.7
click at [447, 335] on span "1. Apple special sauce: The M1 Processor When Apple released their desktop prod…" at bounding box center [390, 24] width 576 height 5860
click at [456, 351] on p "tar -xjvf ubuntu-20.10-preinstalled-desktop-arm64+raspi.img.bz2" at bounding box center [390, 341] width 576 height 22
drag, startPoint x: 465, startPoint y: 405, endPoint x: 540, endPoint y: 475, distance: 102.4
click at [540, 475] on span "1. Apple special sauce: The M1 Processor When Apple released their desktop prod…" at bounding box center [390, 24] width 576 height 5860
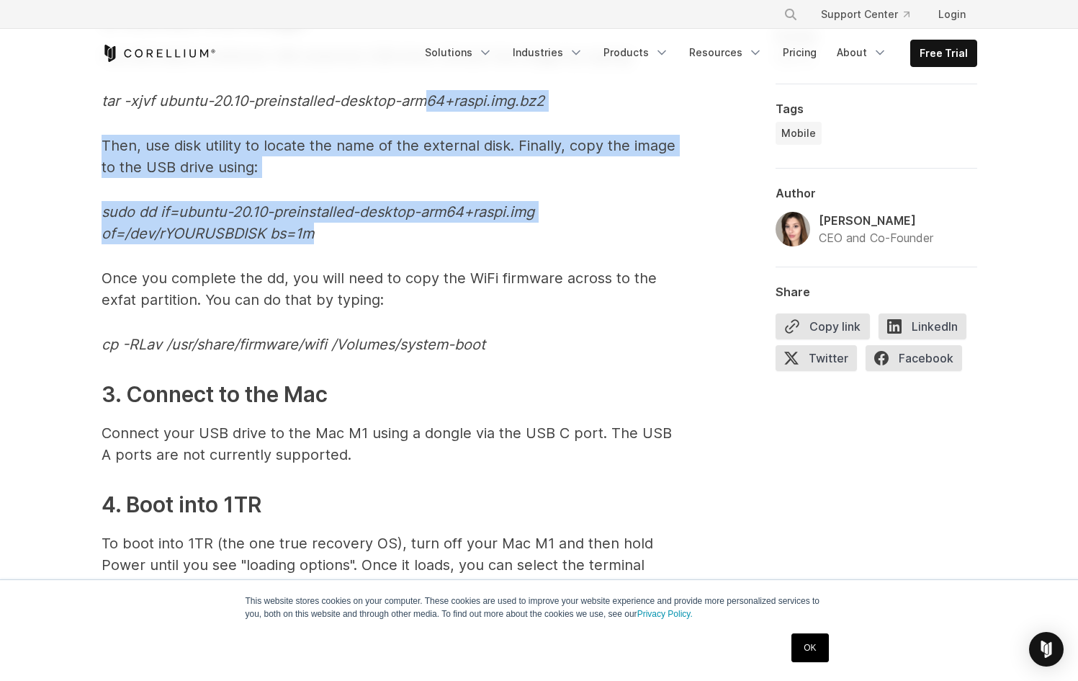
scroll to position [4106, 0]
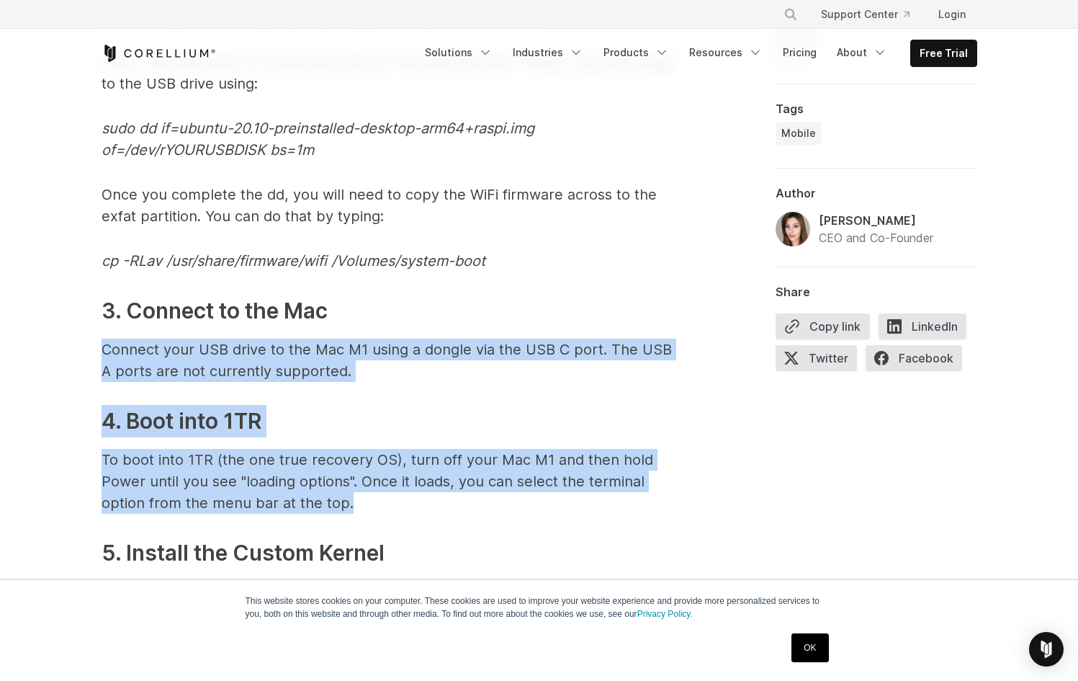
drag, startPoint x: 419, startPoint y: 359, endPoint x: 513, endPoint y: 513, distance: 180.1
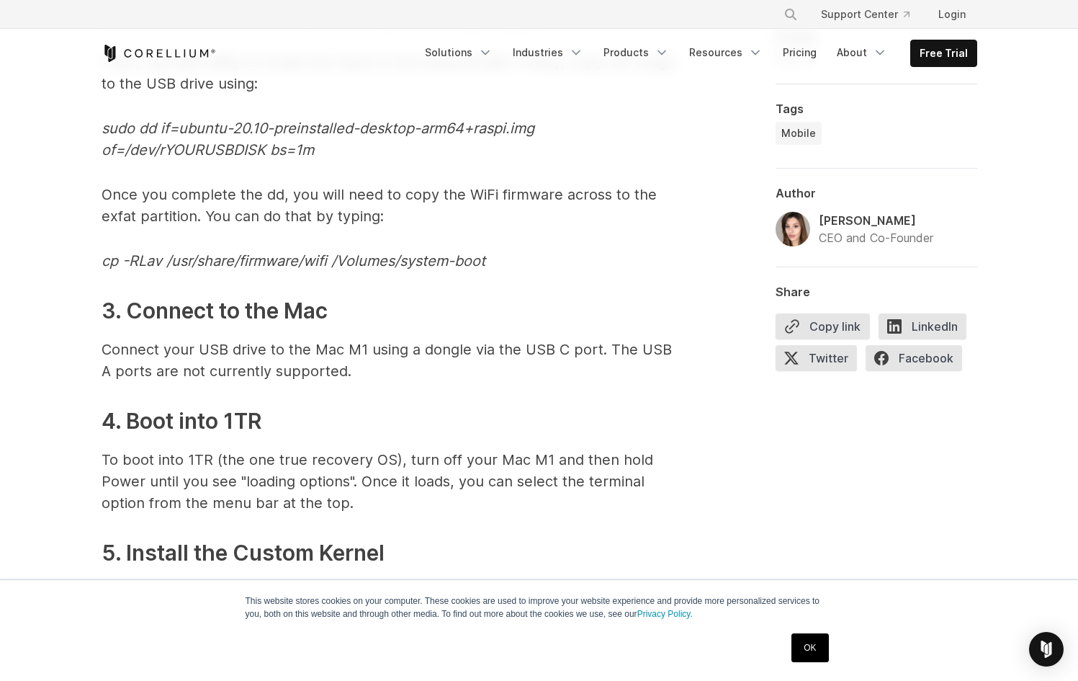
click at [513, 511] on p "To boot into 1TR (the one true recovery OS), turn off your Mac M1 and then hold…" at bounding box center [390, 481] width 576 height 65
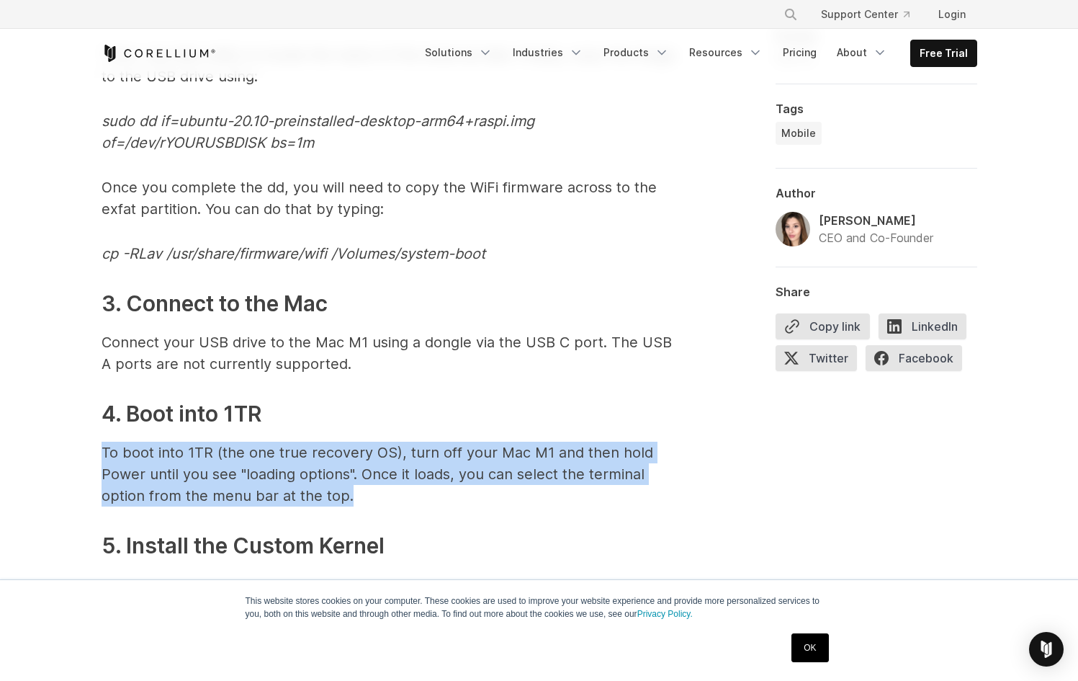
drag, startPoint x: 513, startPoint y: 511, endPoint x: 364, endPoint y: 341, distance: 226.1
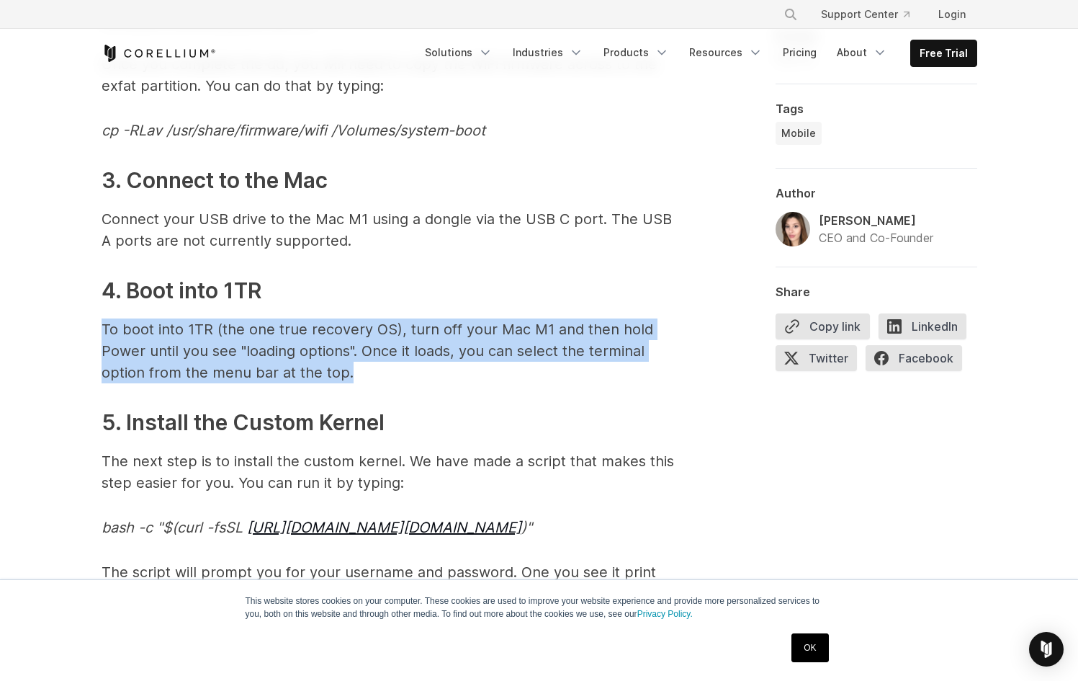
scroll to position [4388, 0]
